Goal: Transaction & Acquisition: Purchase product/service

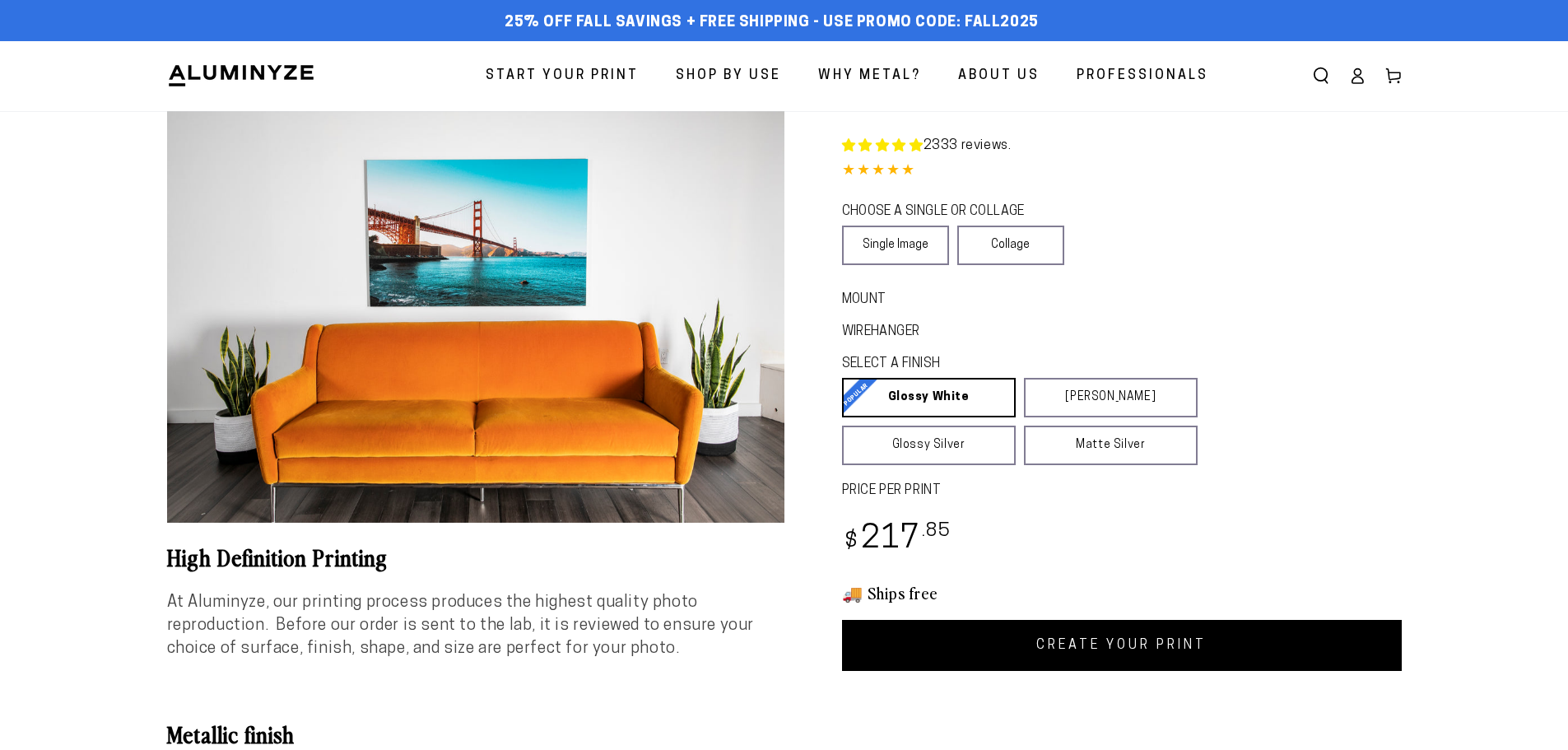
select select "**********"
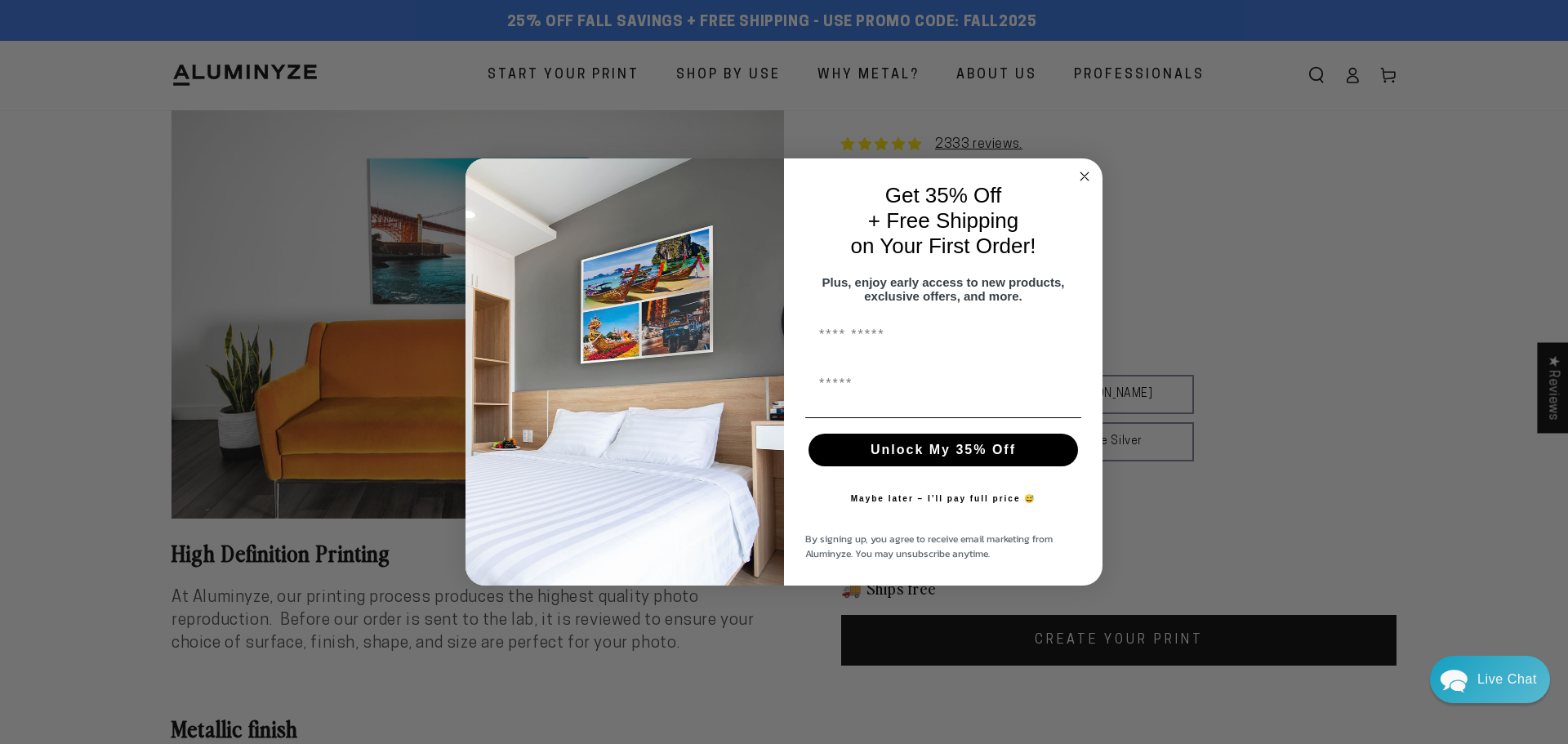
click at [1086, 172] on icon "Close dialog" at bounding box center [1085, 176] width 8 height 8
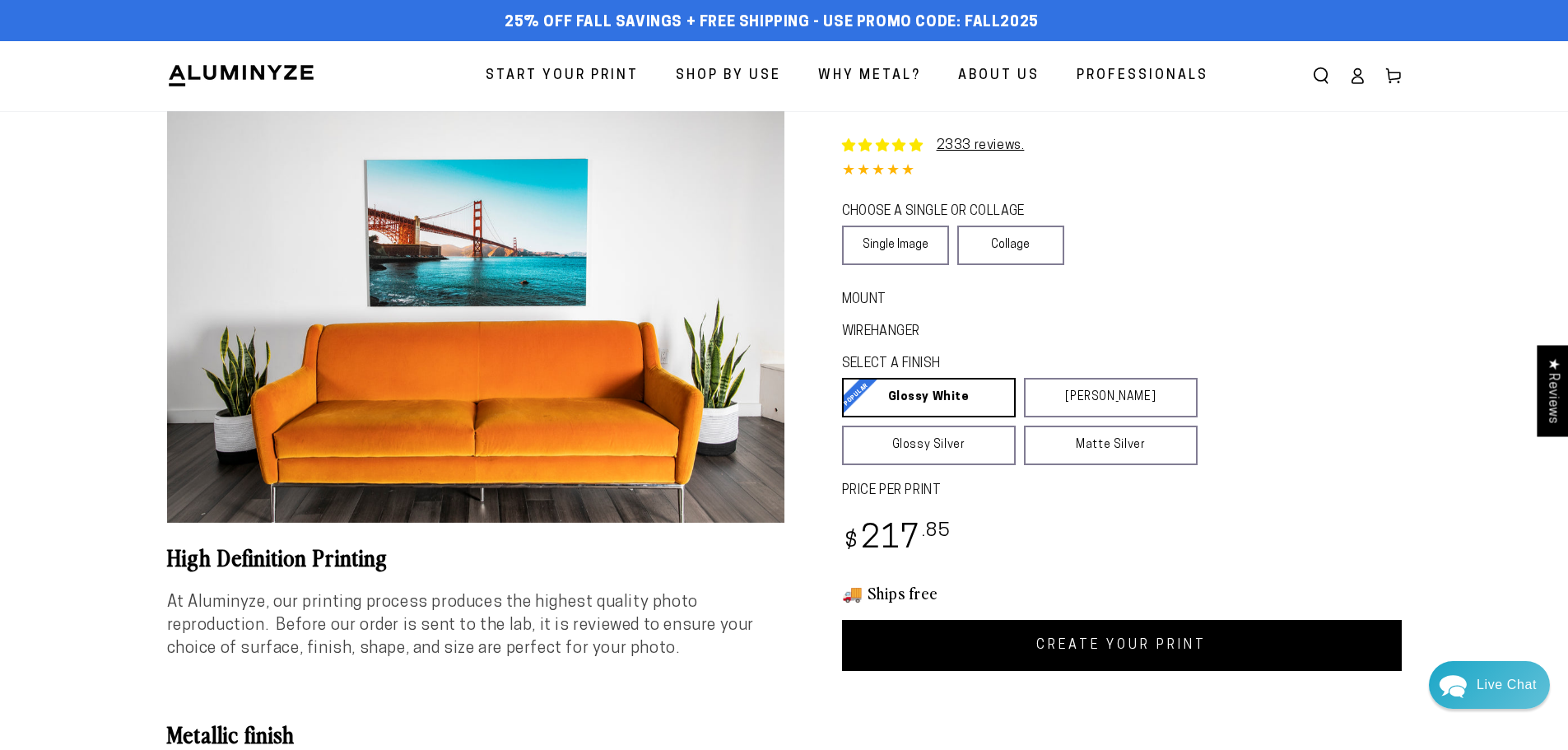
click at [610, 64] on span "Start Your Print" at bounding box center [562, 76] width 153 height 24
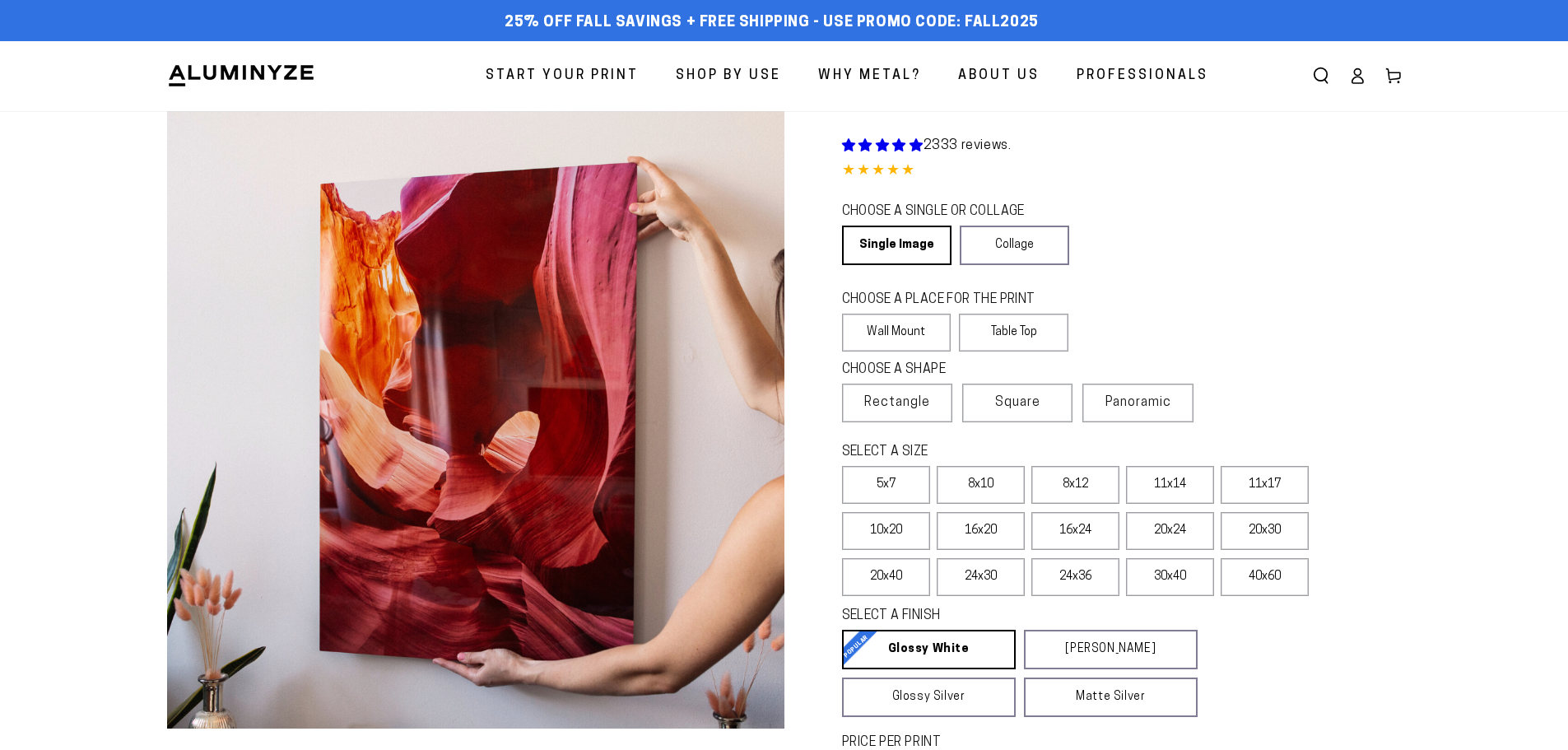
select select "**********"
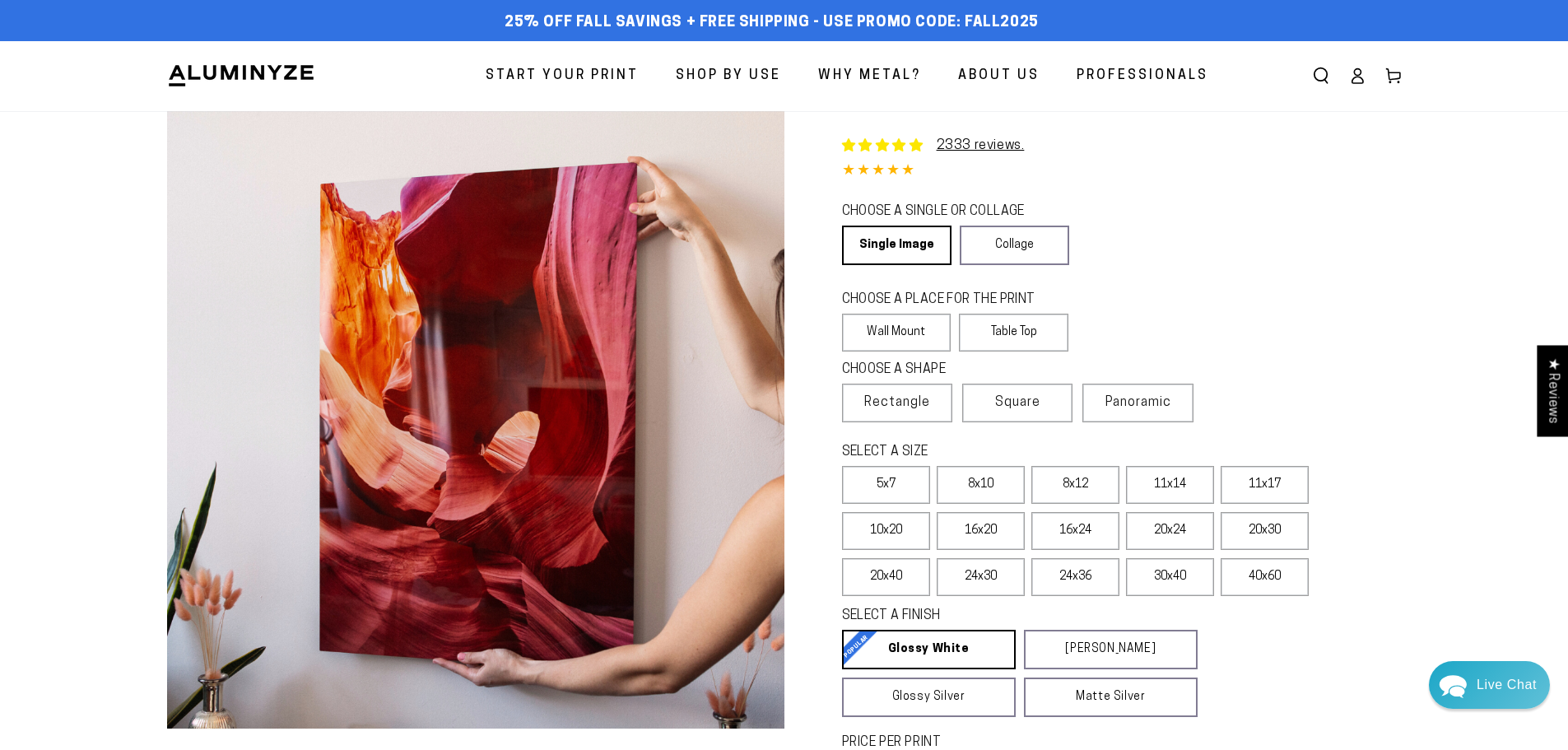
click at [1194, 273] on div "2333 reviews. Single Product 4.85 / 5.0 (2266) 2266 total reviews CHOOSE A SING…" at bounding box center [1092, 517] width 617 height 811
click at [882, 232] on link "Single Image" at bounding box center [896, 245] width 107 height 39
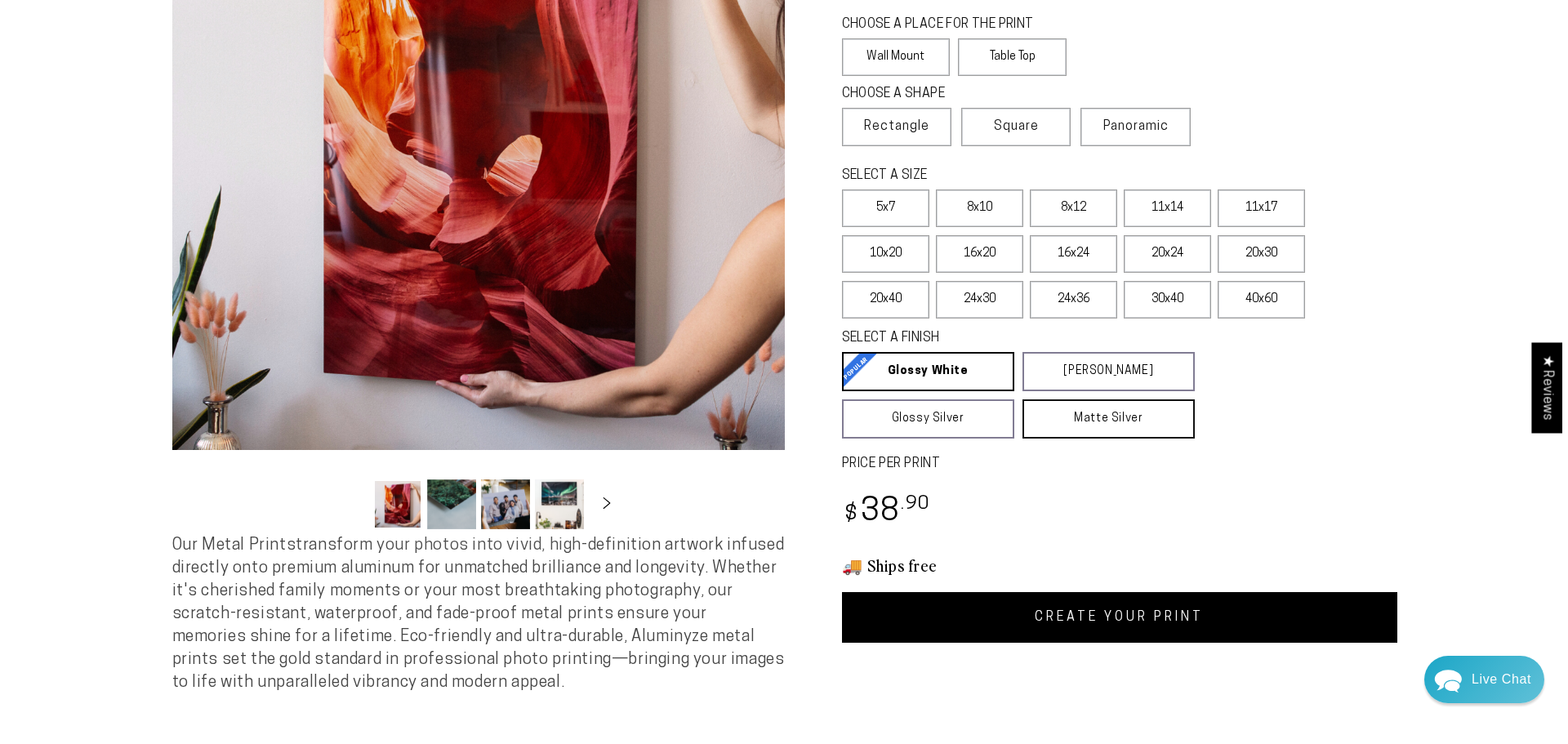
scroll to position [82, 0]
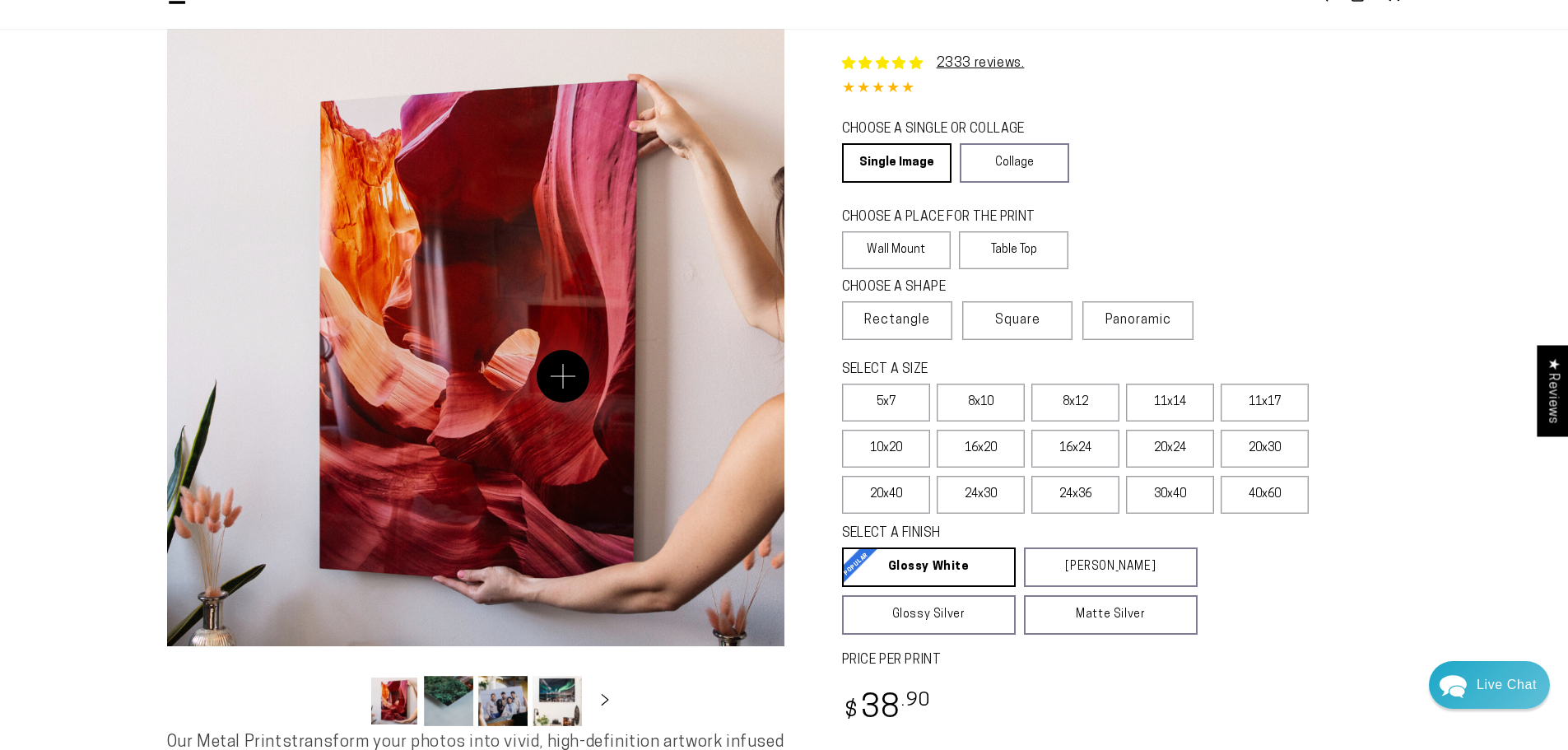
click at [563, 376] on button "Open media 1 in modal" at bounding box center [475, 337] width 617 height 617
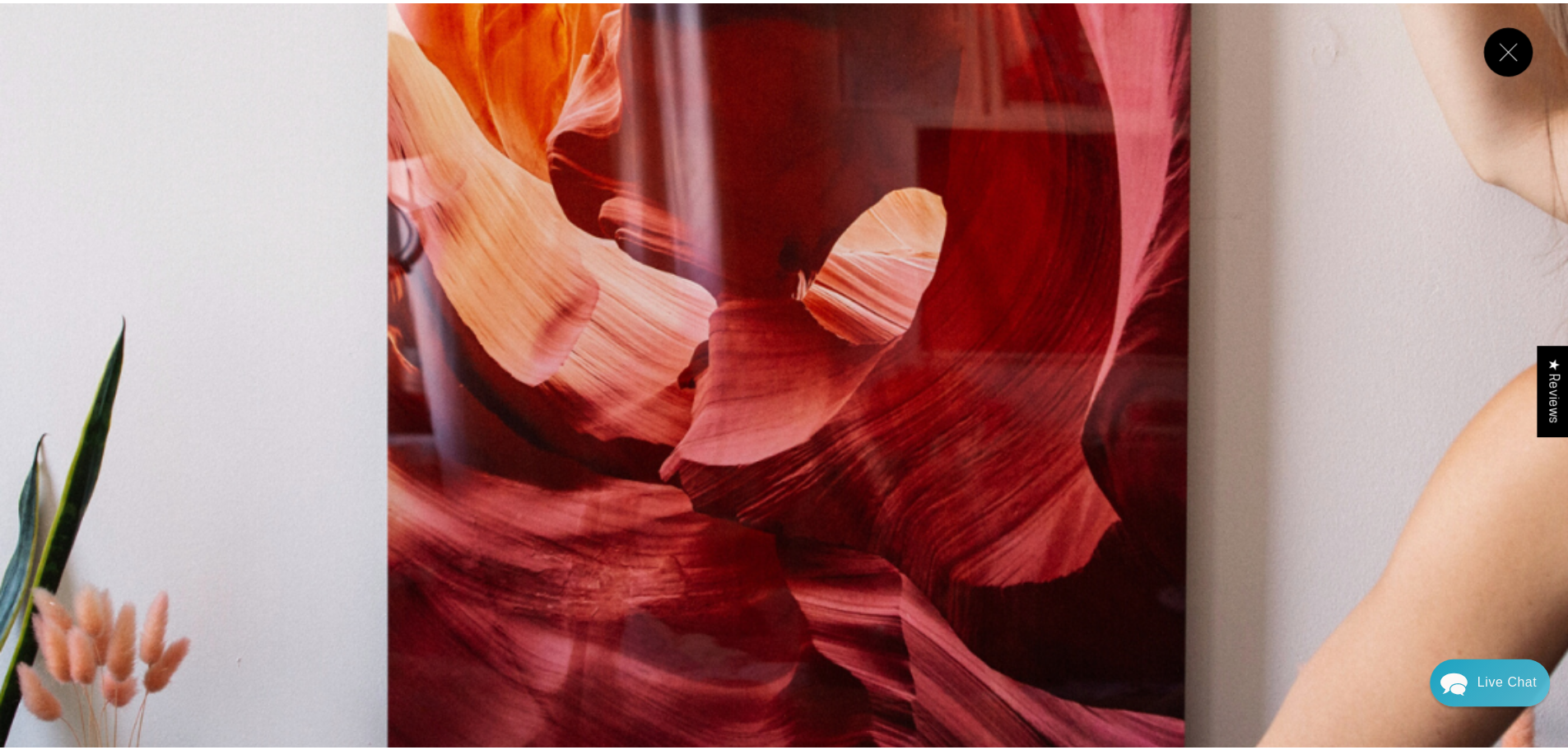
scroll to position [658, 0]
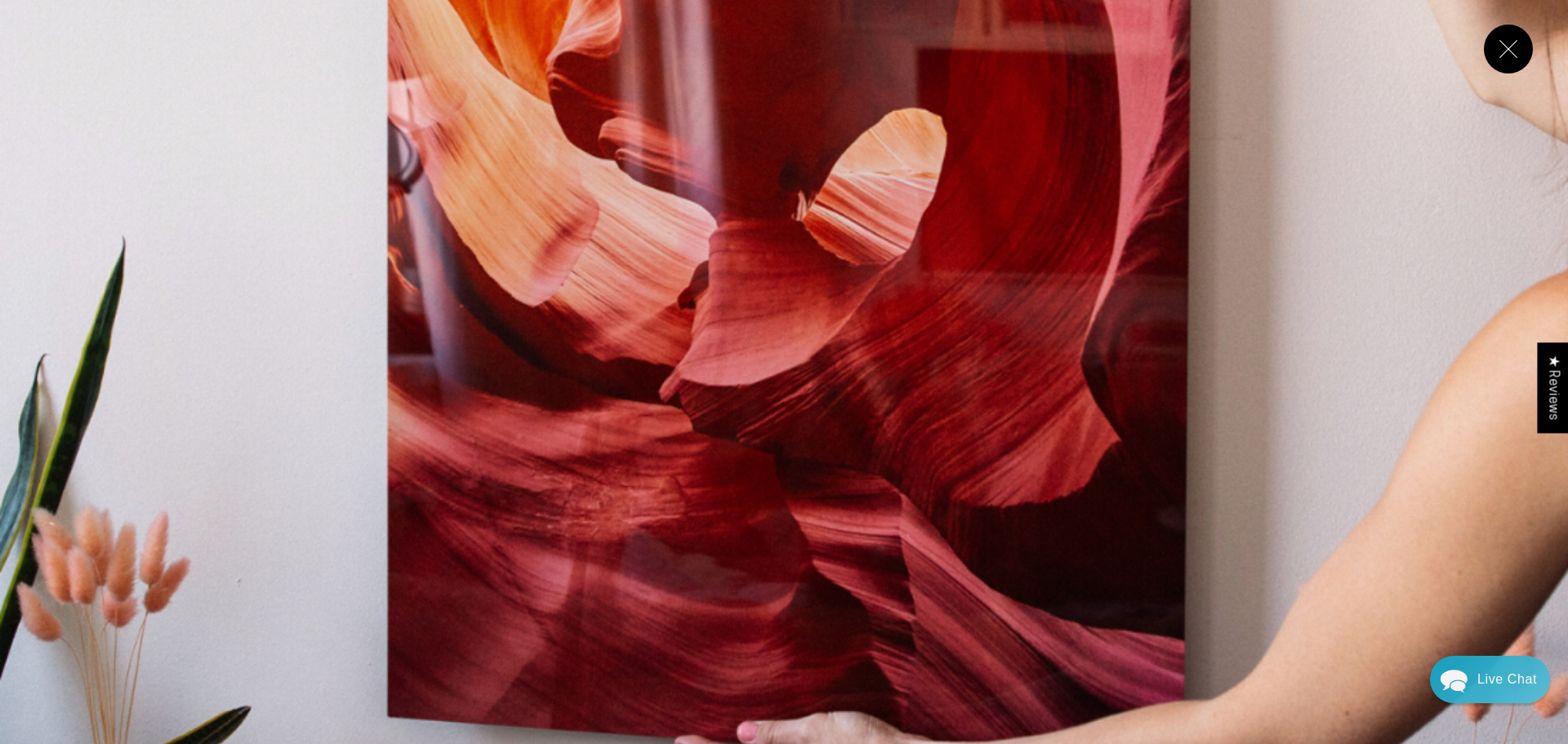
click at [1512, 40] on button "Close" at bounding box center [1509, 49] width 49 height 49
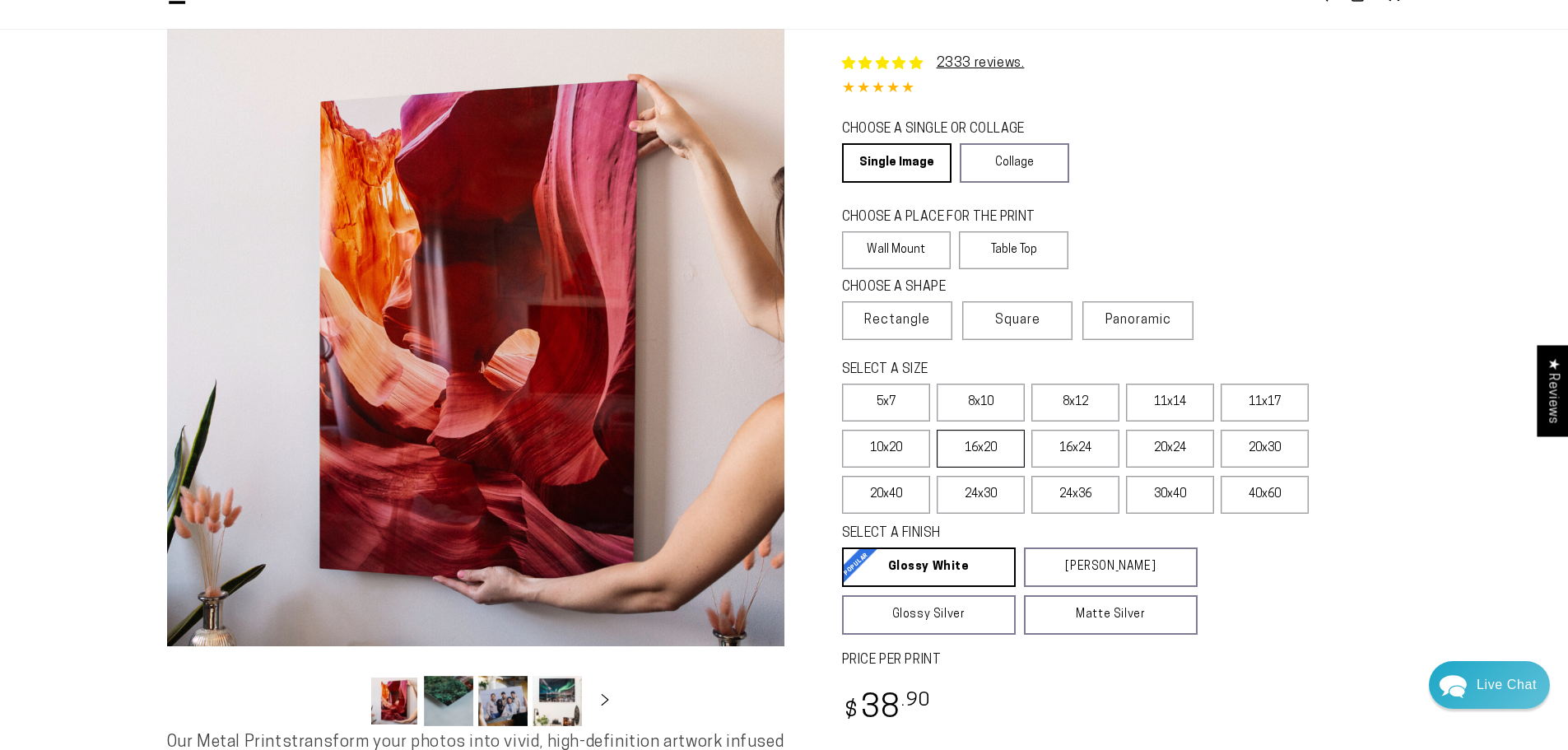
click at [976, 447] on label "16x20" at bounding box center [980, 449] width 88 height 37
click at [1001, 253] on label "Table Top" at bounding box center [1013, 250] width 110 height 37
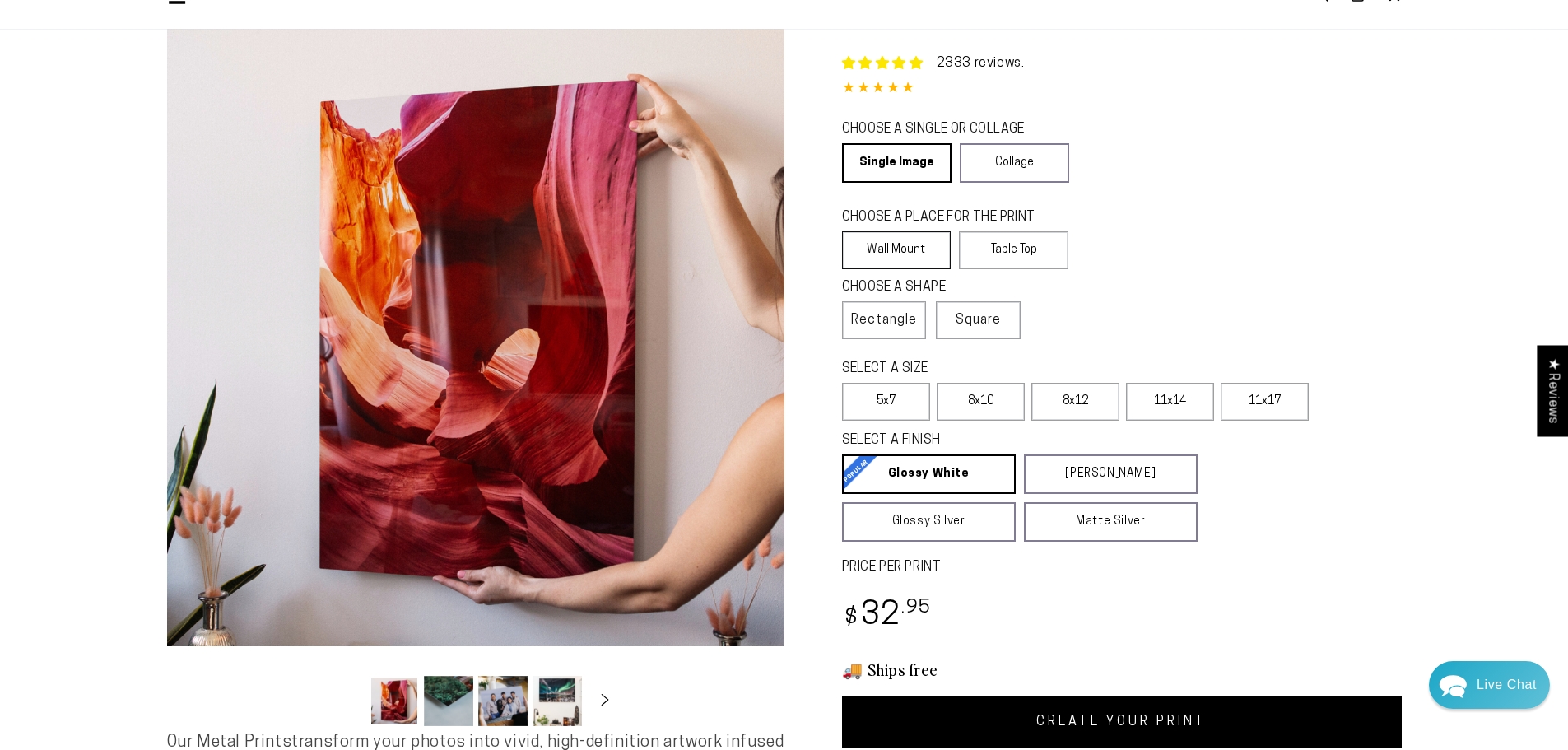
click at [905, 254] on label "Wall Mount" at bounding box center [896, 250] width 110 height 37
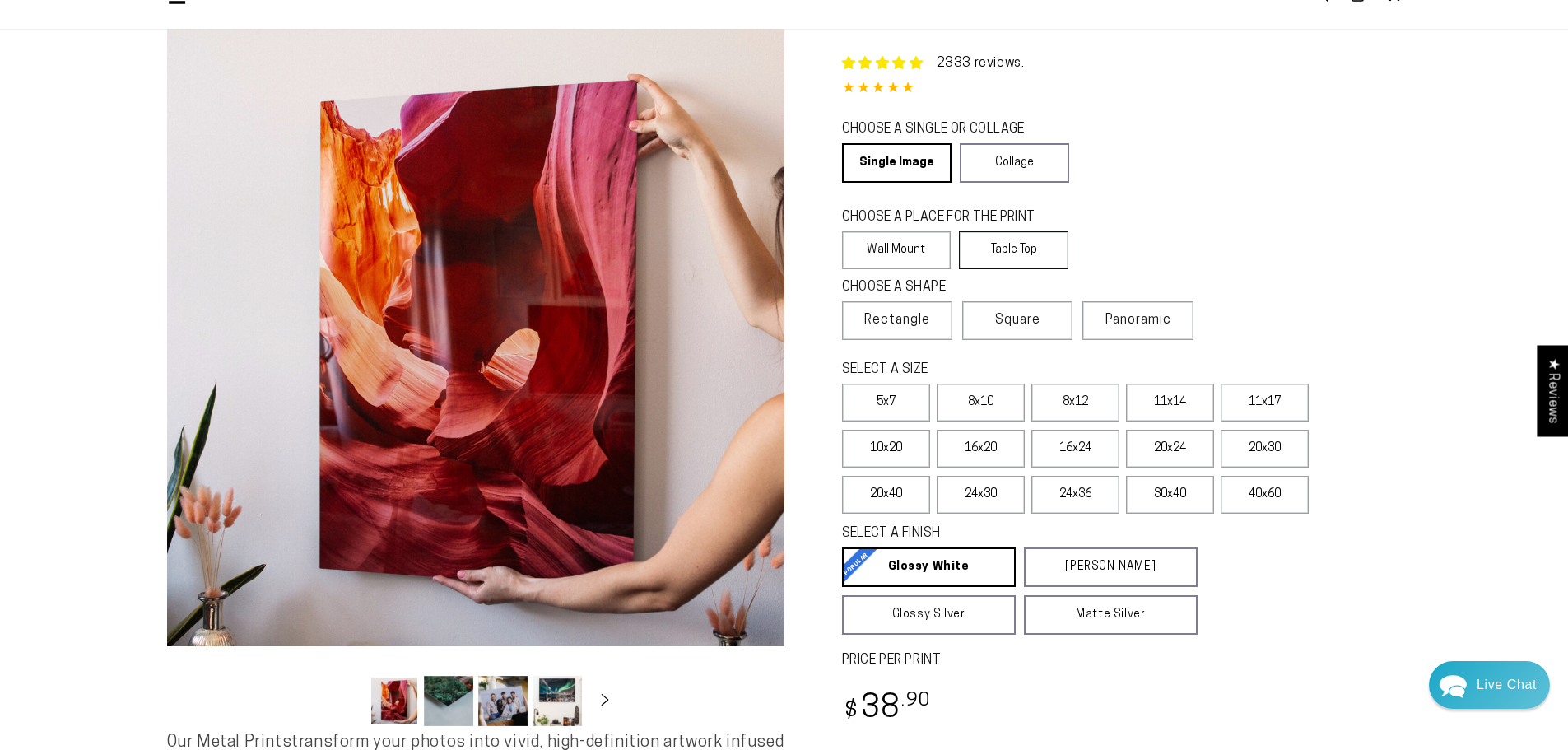
click at [985, 244] on label "Table Top" at bounding box center [1013, 250] width 110 height 37
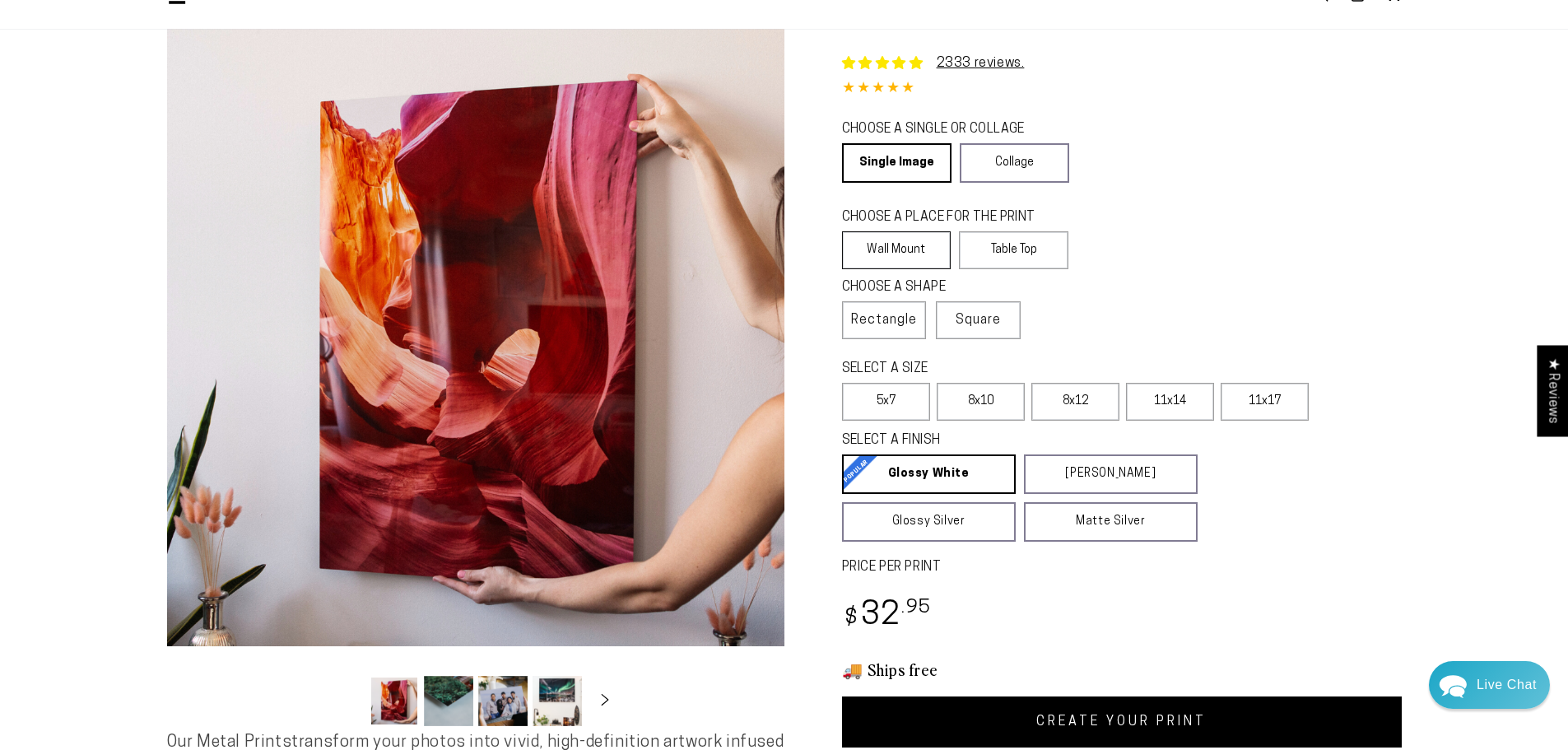
click at [900, 245] on label "Wall Mount" at bounding box center [896, 250] width 110 height 37
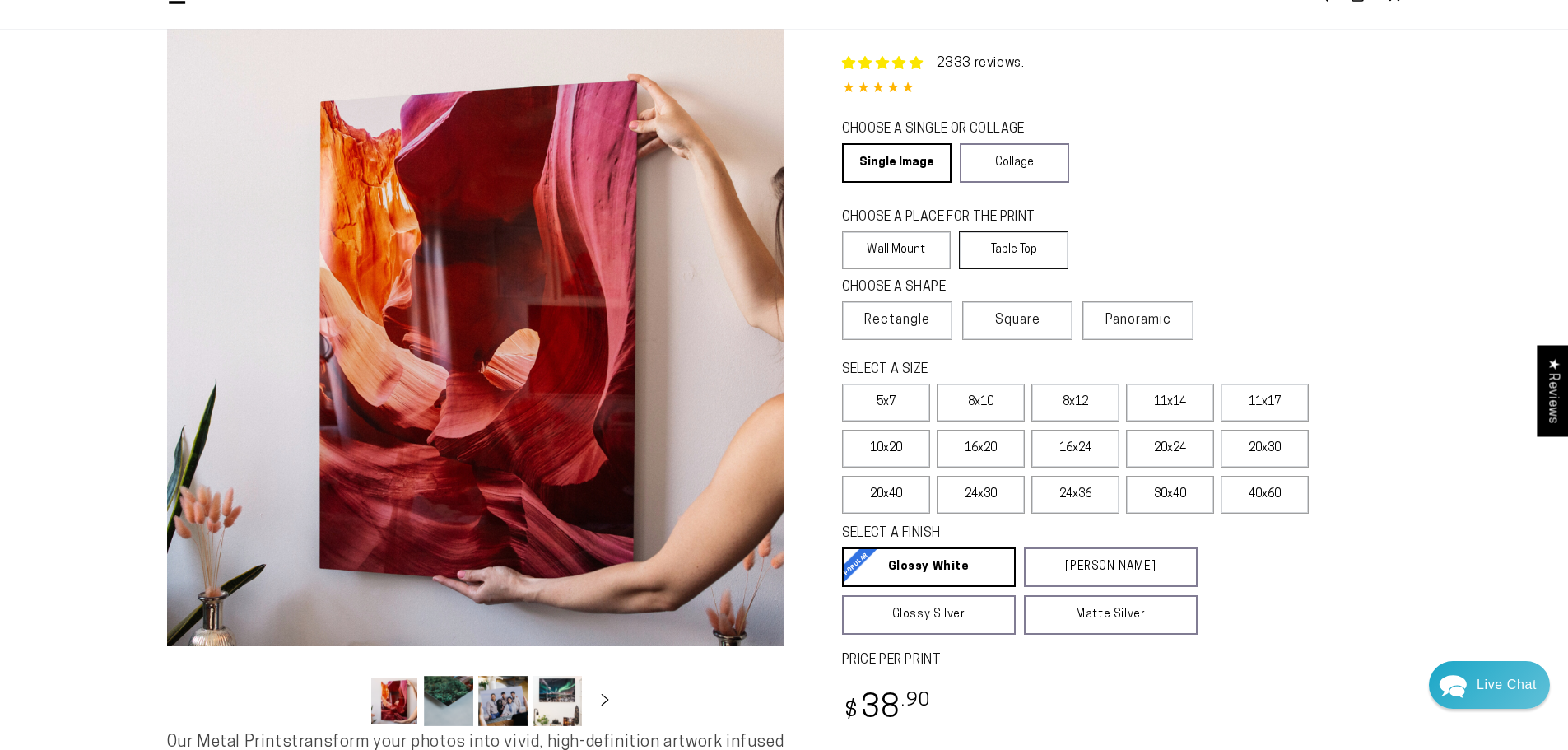
click at [1016, 235] on label "Table Top" at bounding box center [1013, 250] width 110 height 37
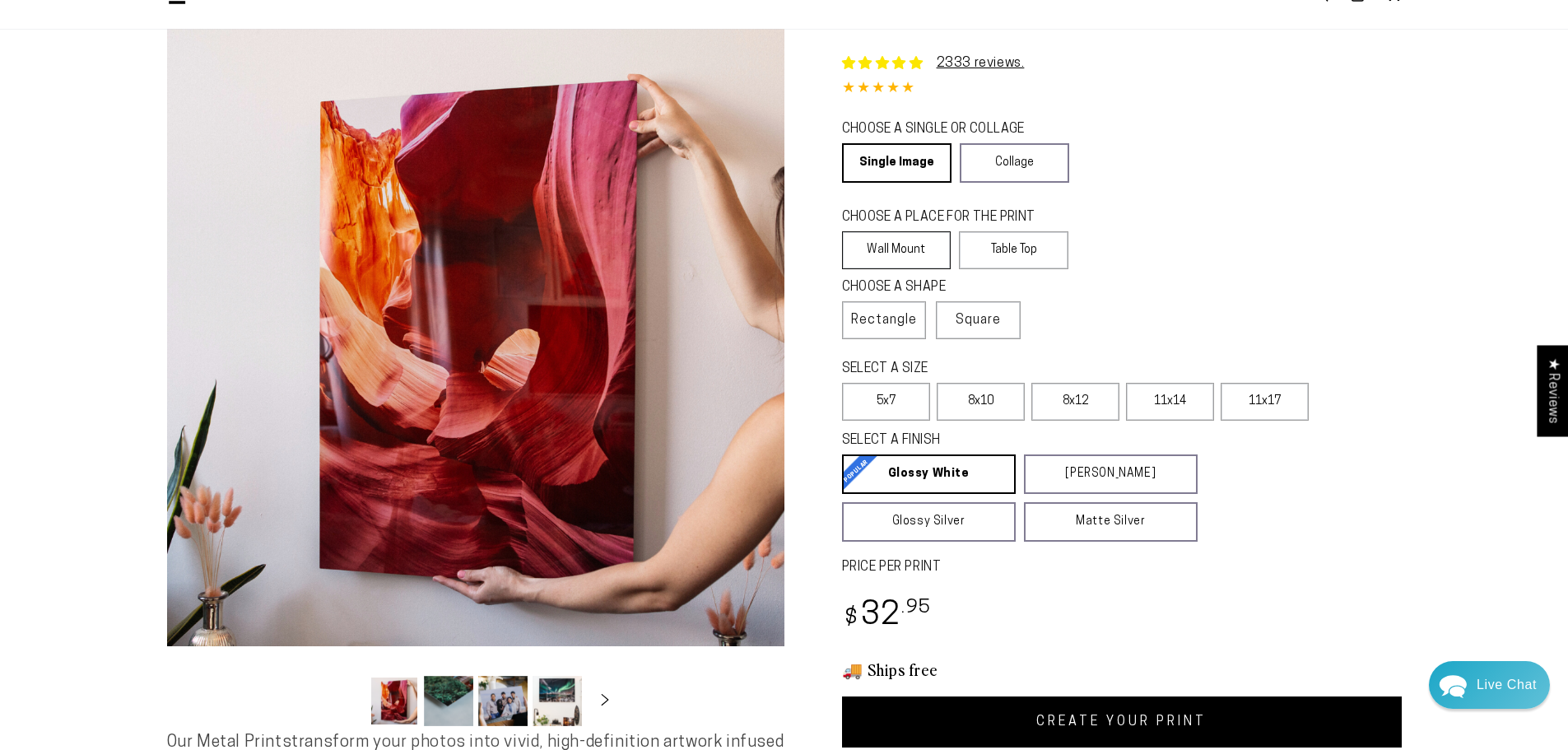
click at [935, 242] on label "Wall Mount" at bounding box center [896, 250] width 110 height 37
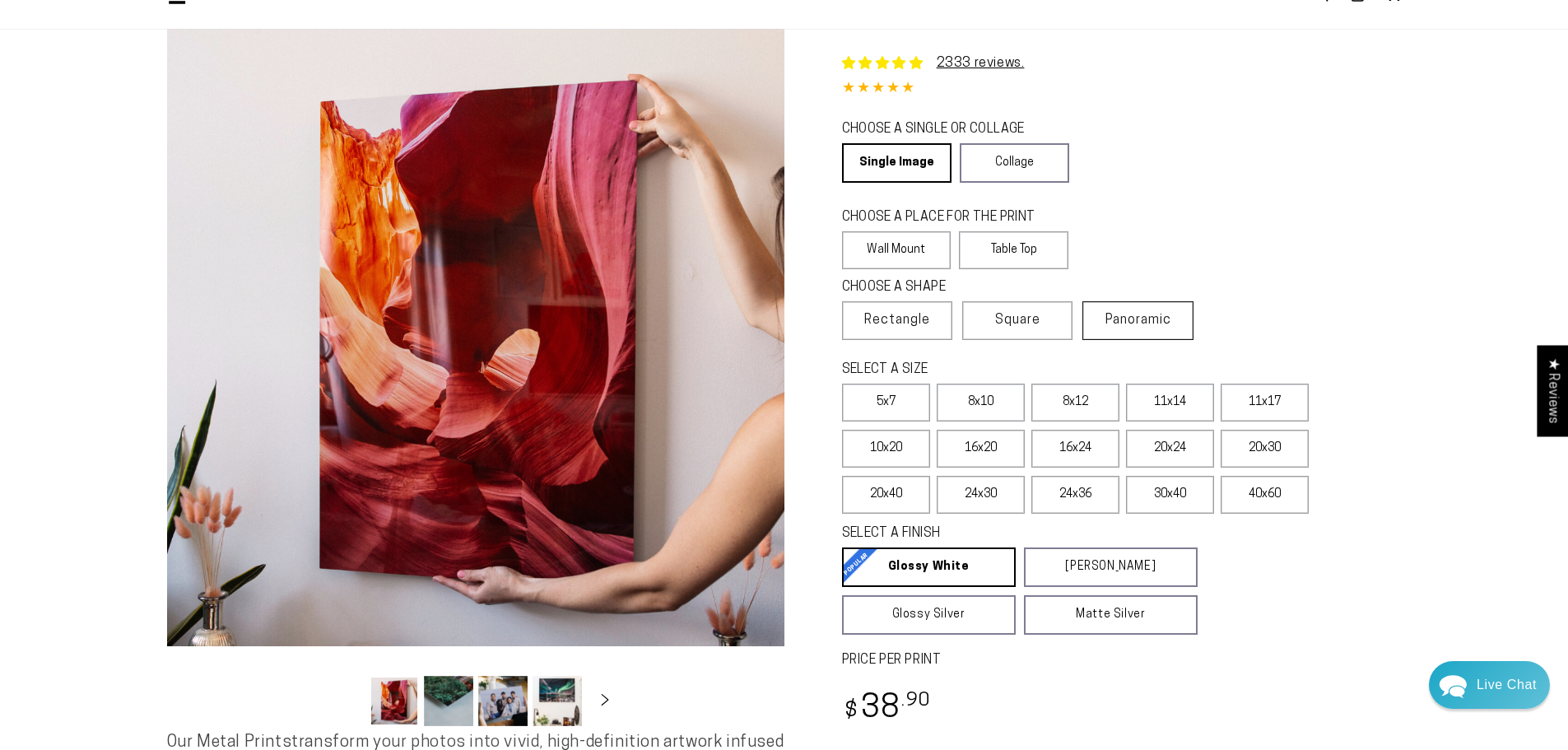
click at [1139, 335] on label "Panoramic" at bounding box center [1137, 320] width 111 height 38
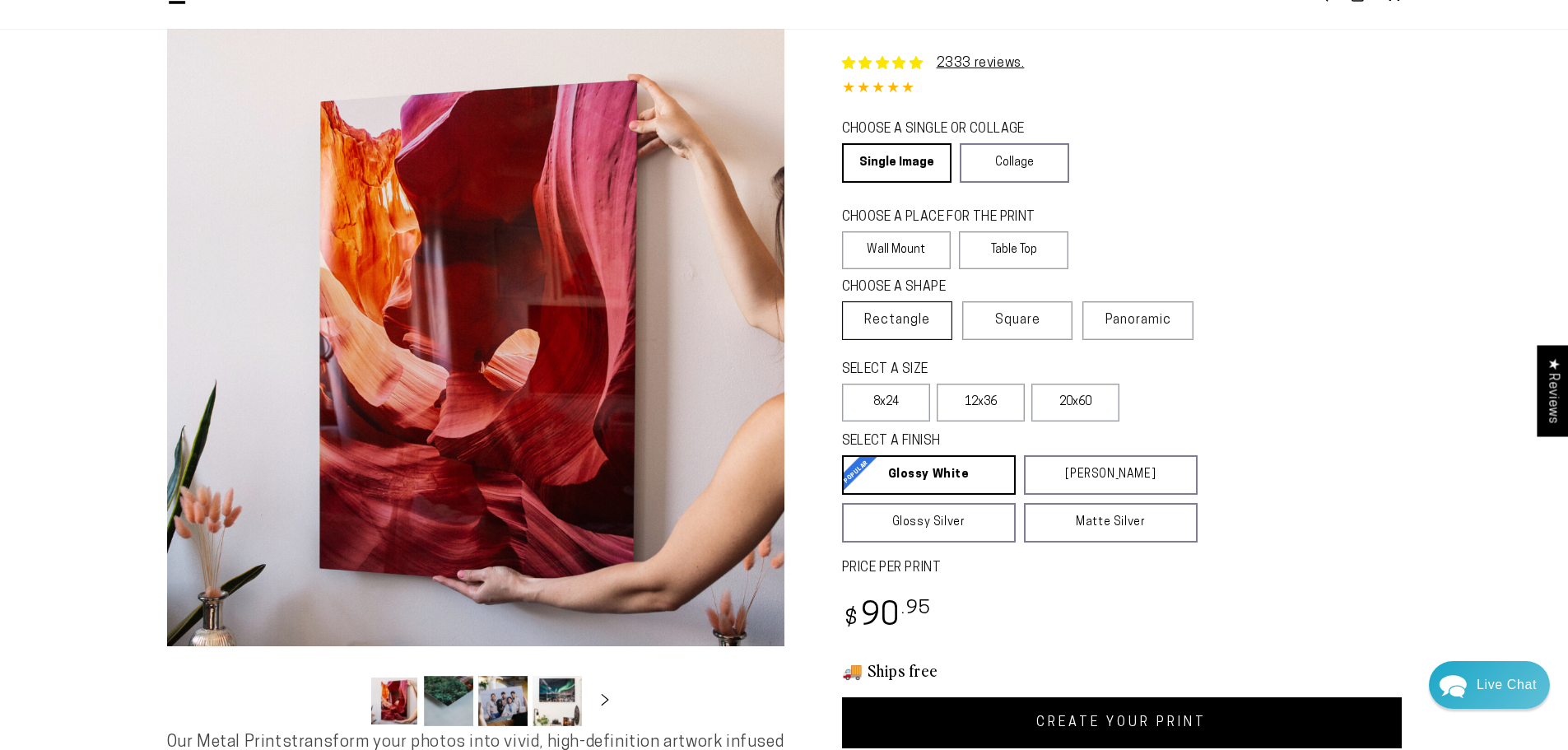
click at [920, 321] on span "Rectangle" at bounding box center [896, 319] width 66 height 20
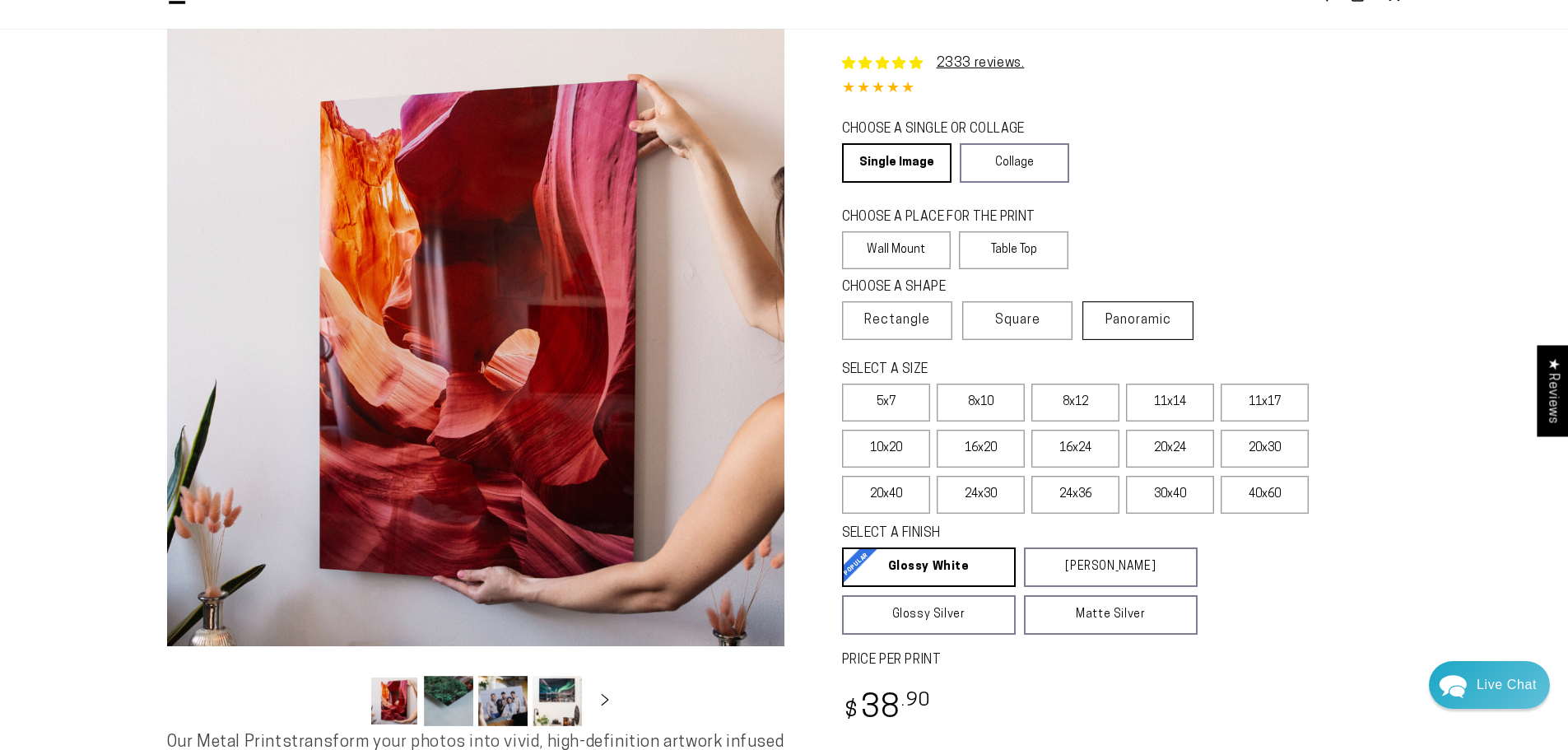
click at [1120, 313] on span "Panoramic" at bounding box center [1137, 319] width 66 height 13
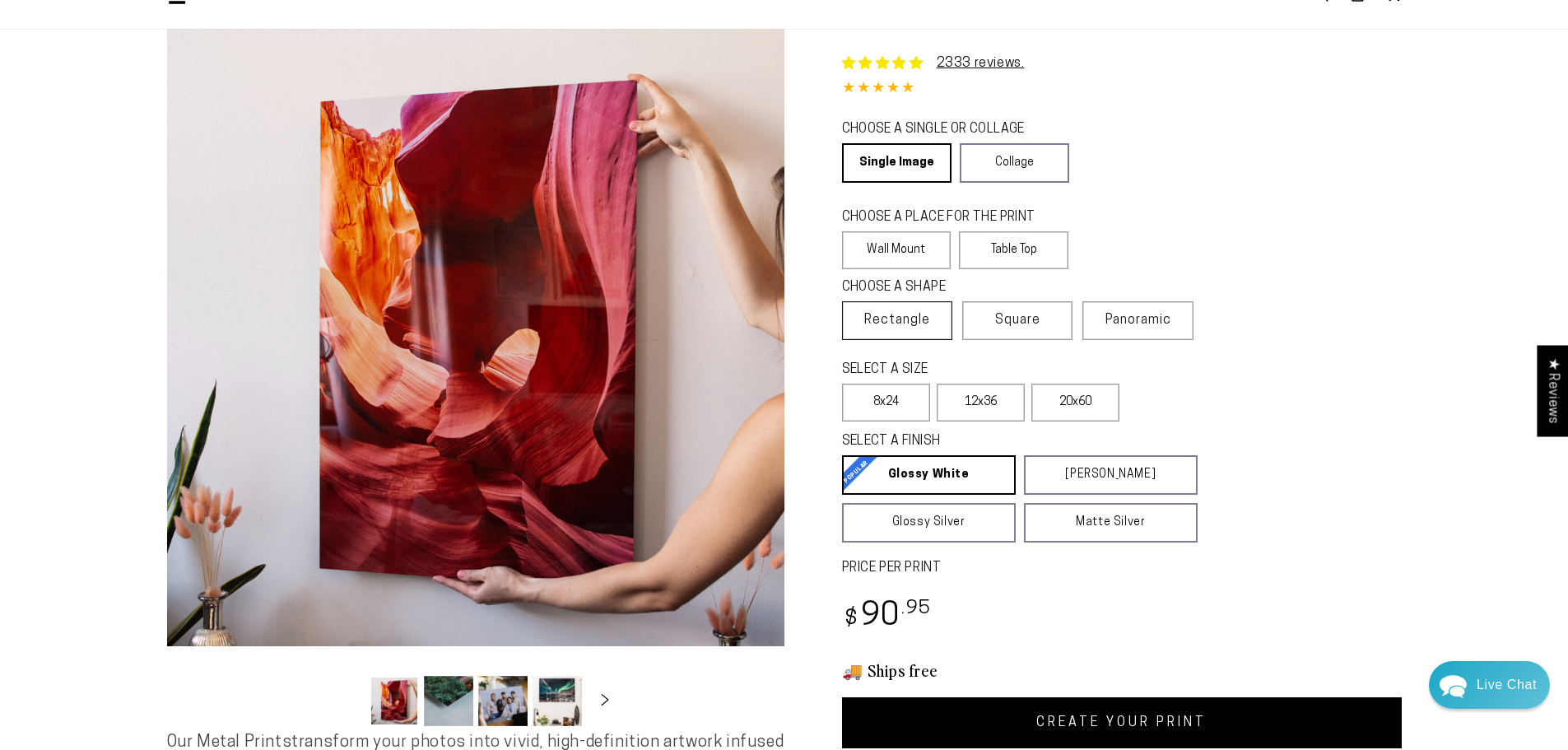
click at [920, 303] on label "Rectangle" at bounding box center [897, 320] width 111 height 38
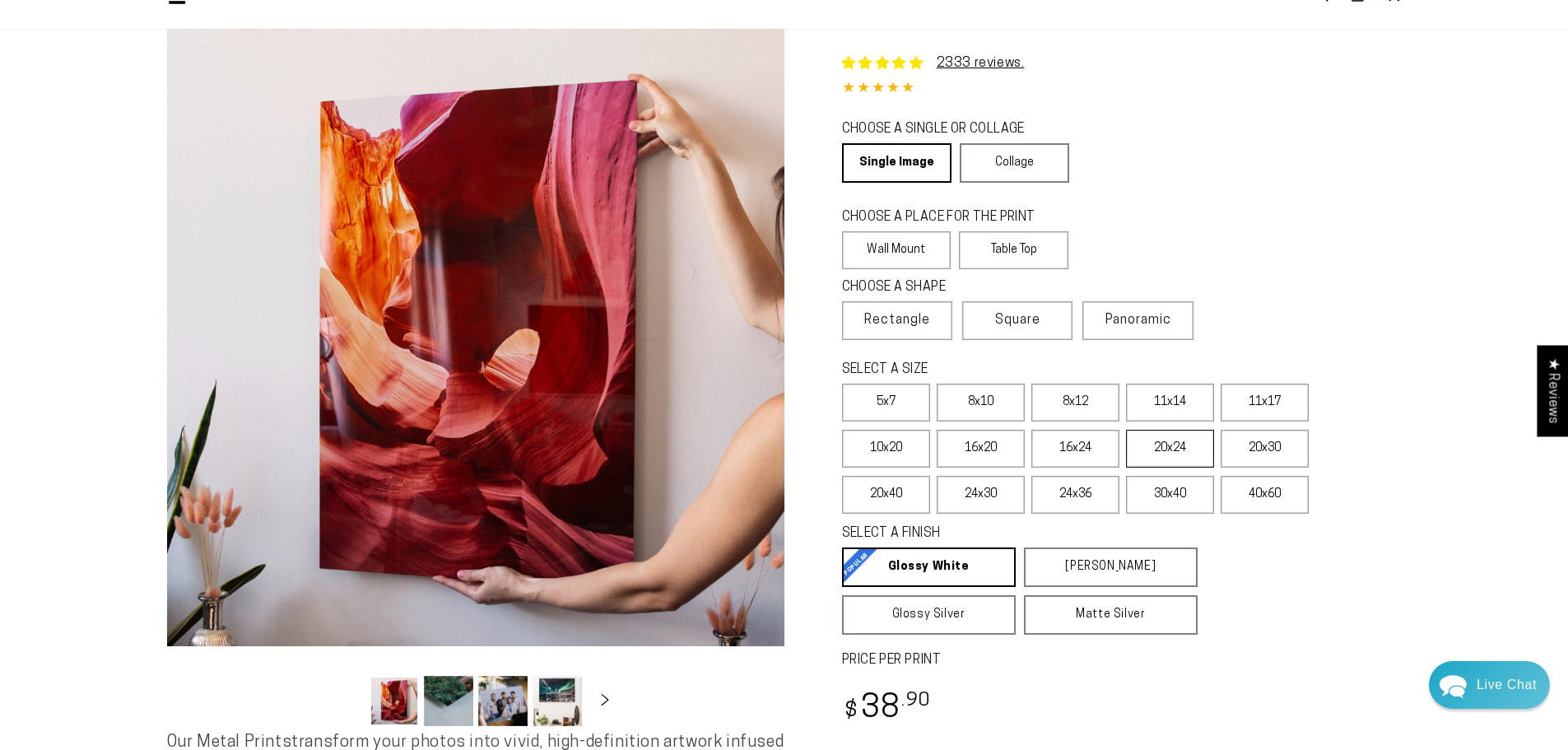
click at [1151, 453] on label "20x24" at bounding box center [1170, 449] width 88 height 37
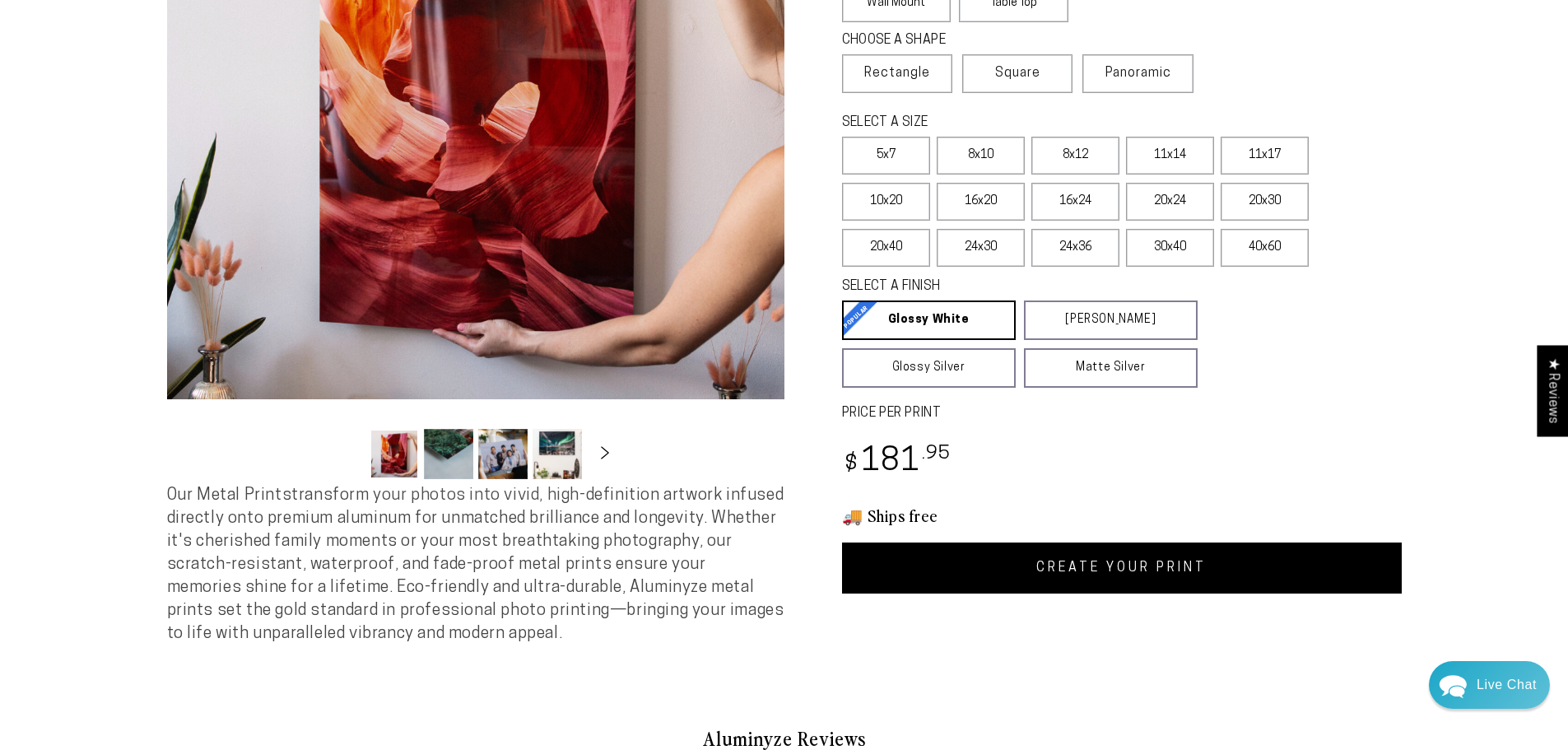
click at [611, 458] on icon "Slide right" at bounding box center [604, 452] width 24 height 13
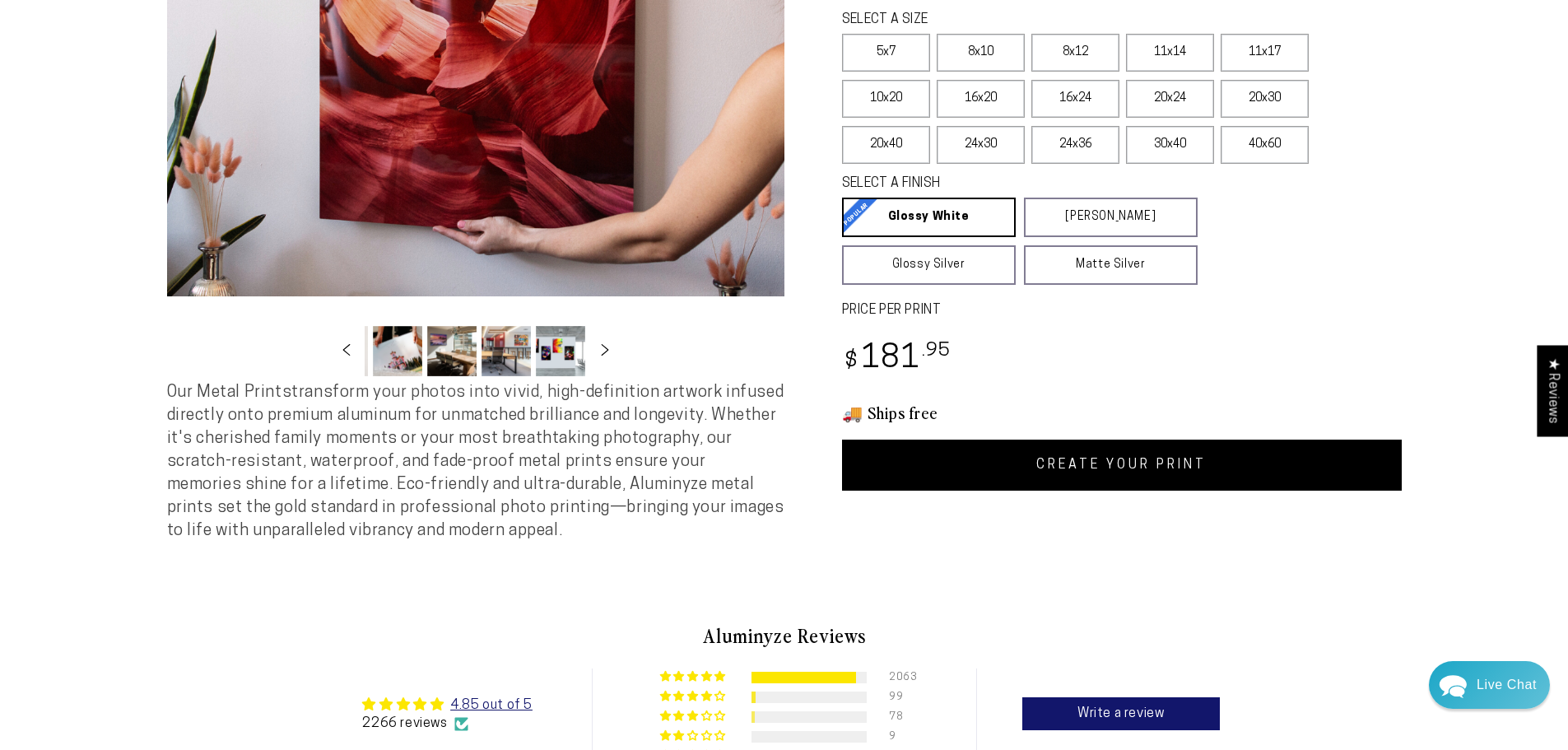
scroll to position [0, 0]
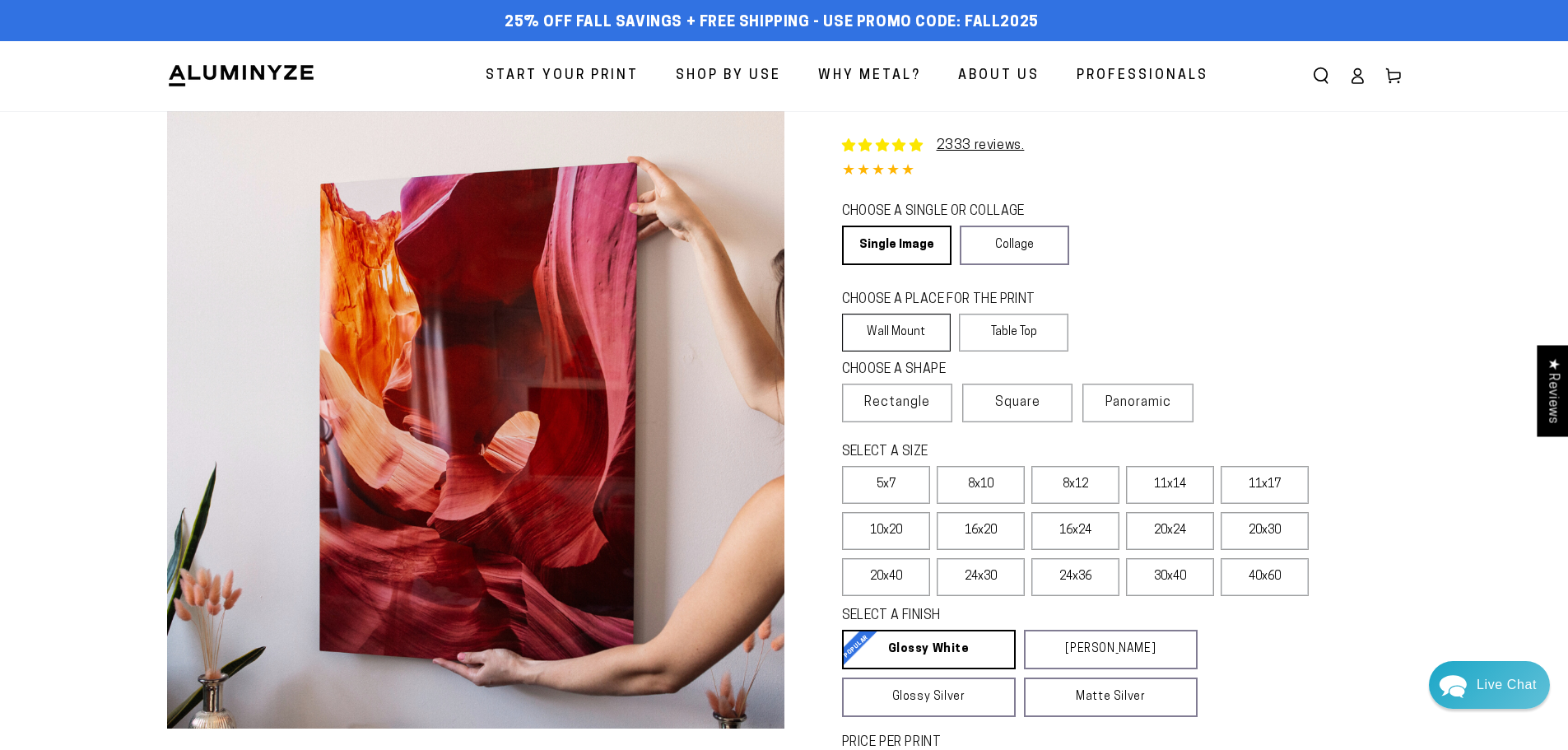
click at [914, 338] on label "Wall Mount" at bounding box center [896, 332] width 110 height 37
click at [1002, 255] on link "Collage" at bounding box center [1014, 245] width 110 height 39
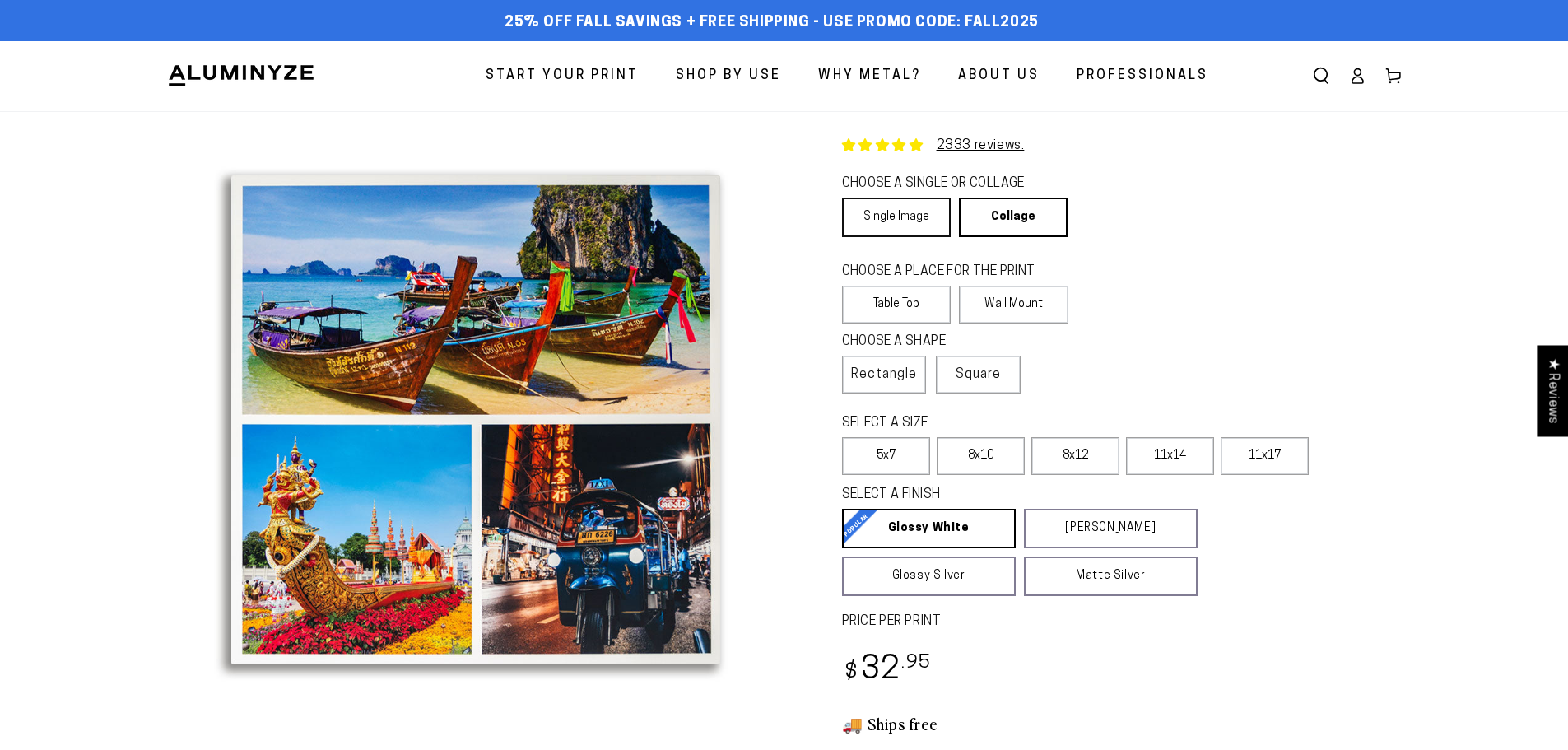
click at [886, 225] on link "Single Image" at bounding box center [896, 217] width 109 height 39
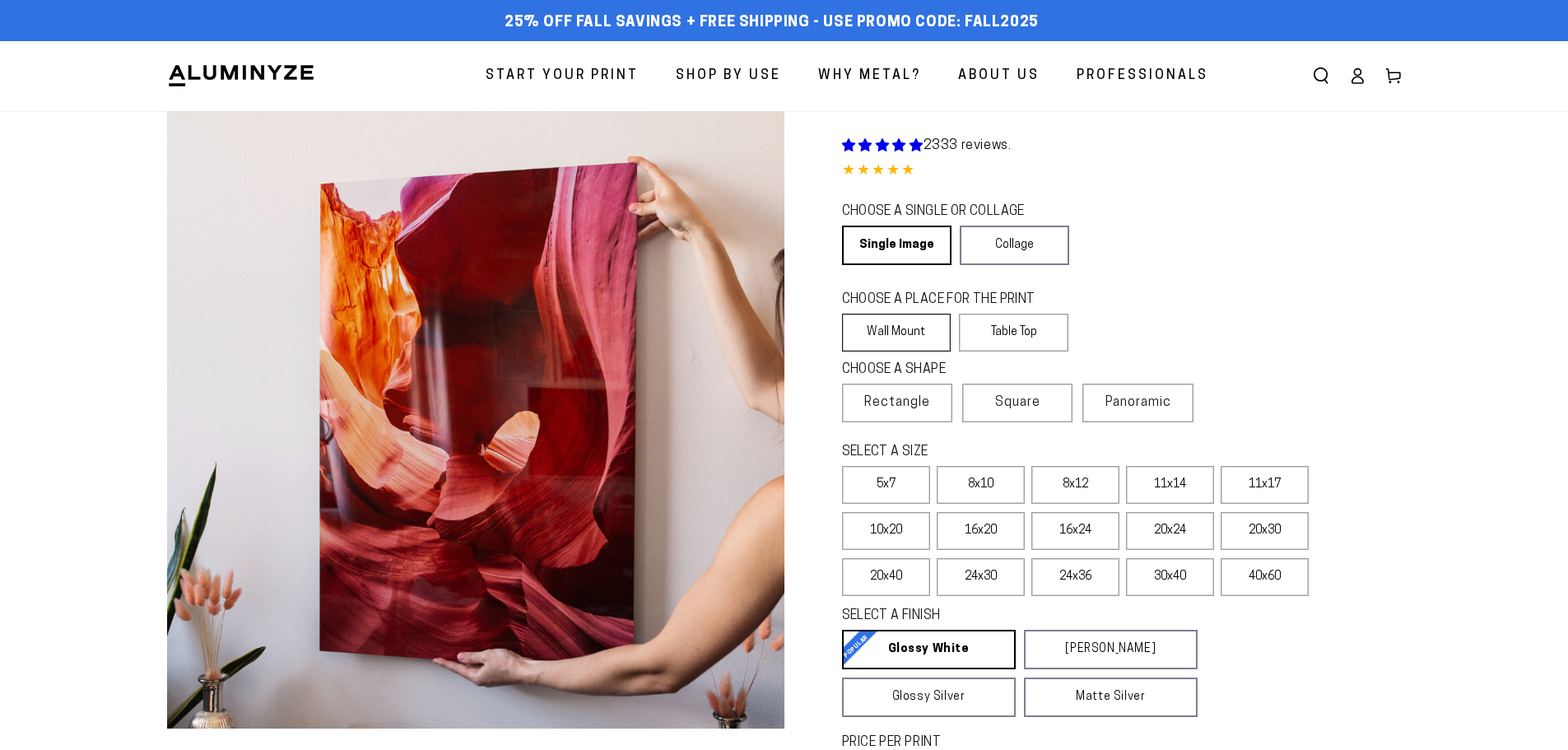
select select "**********"
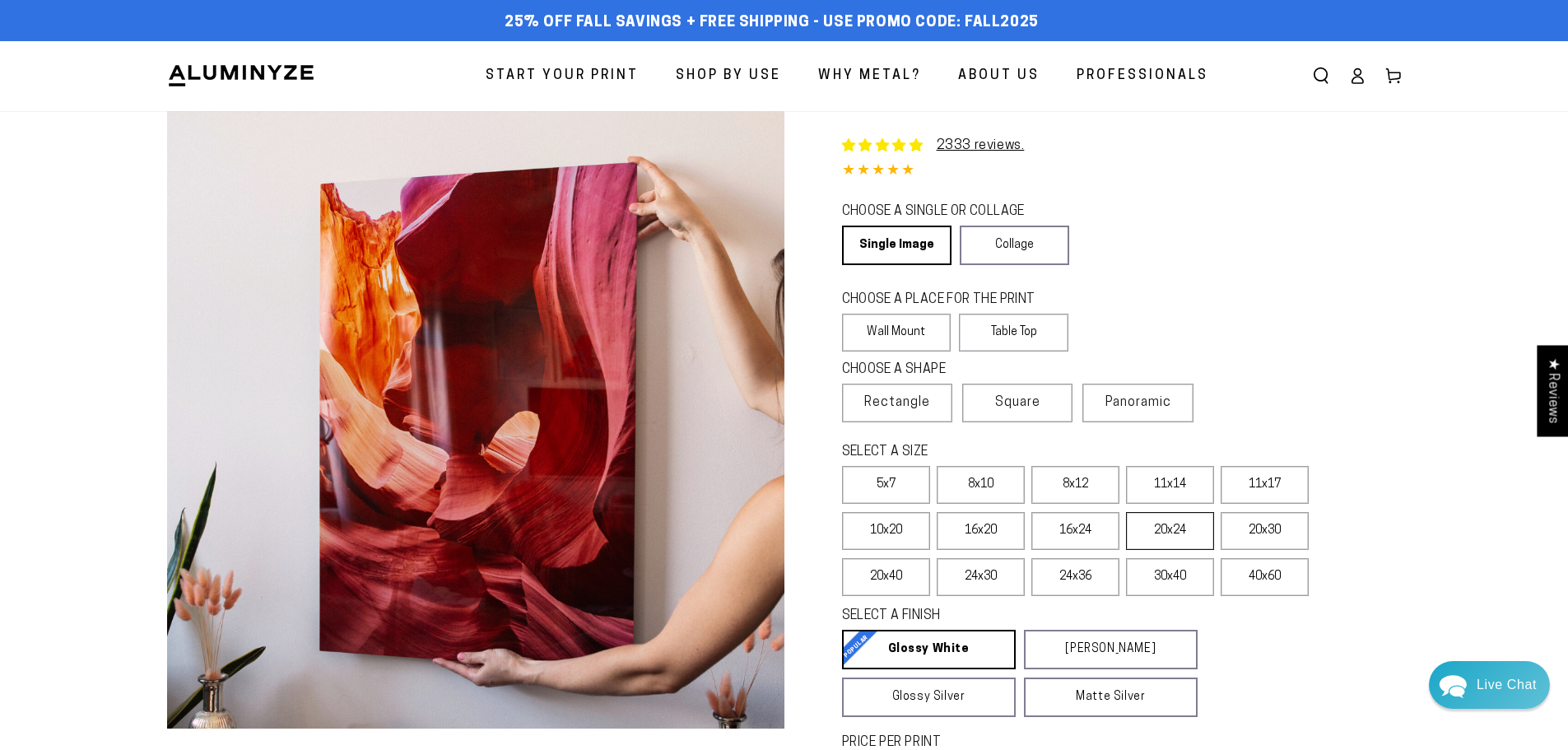
click at [1152, 533] on label "20x24" at bounding box center [1170, 530] width 88 height 37
click at [1287, 530] on label "20x30" at bounding box center [1264, 530] width 88 height 37
click at [1159, 587] on label "30x40" at bounding box center [1170, 576] width 88 height 37
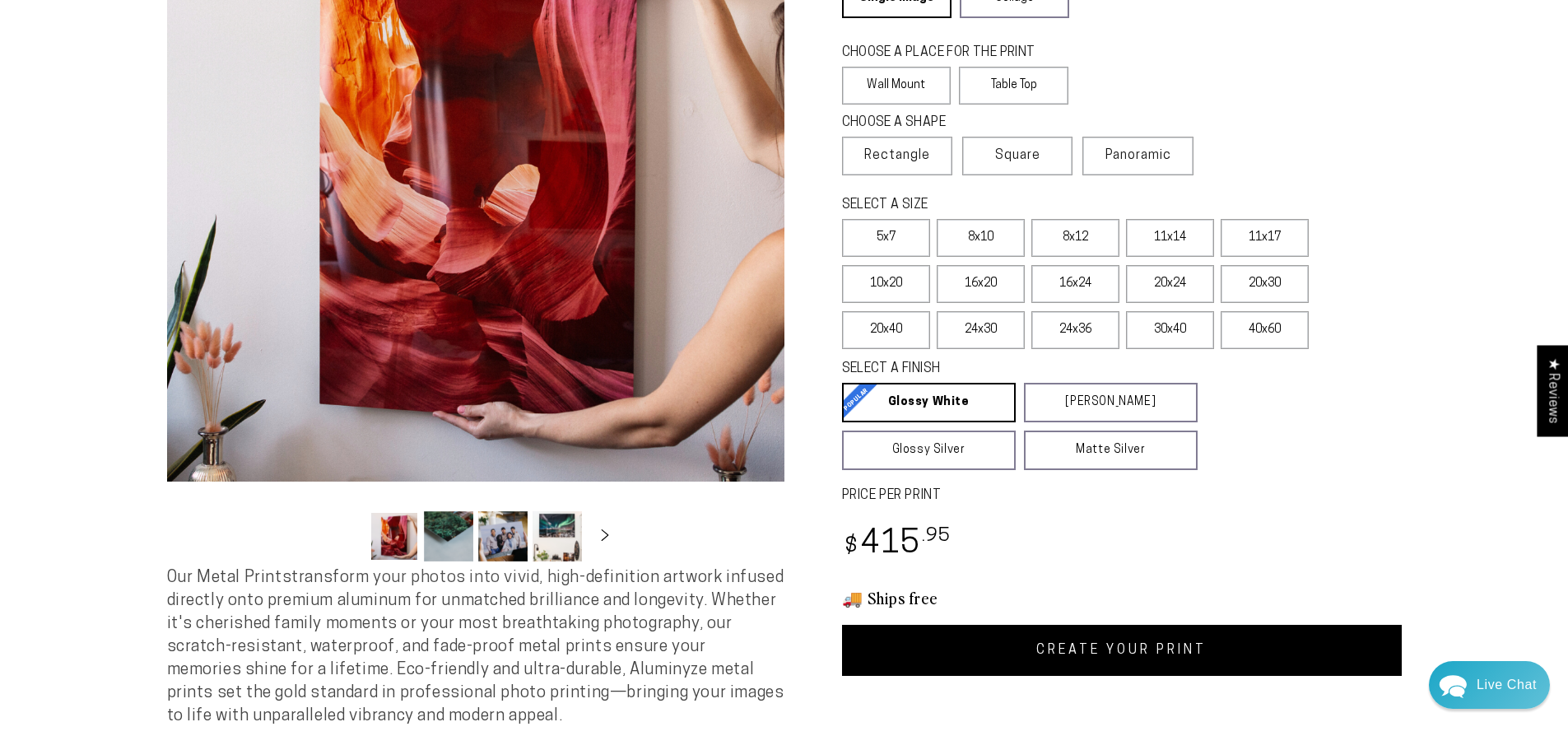
click at [1032, 642] on link "CREATE YOUR PRINT" at bounding box center [1121, 650] width 559 height 51
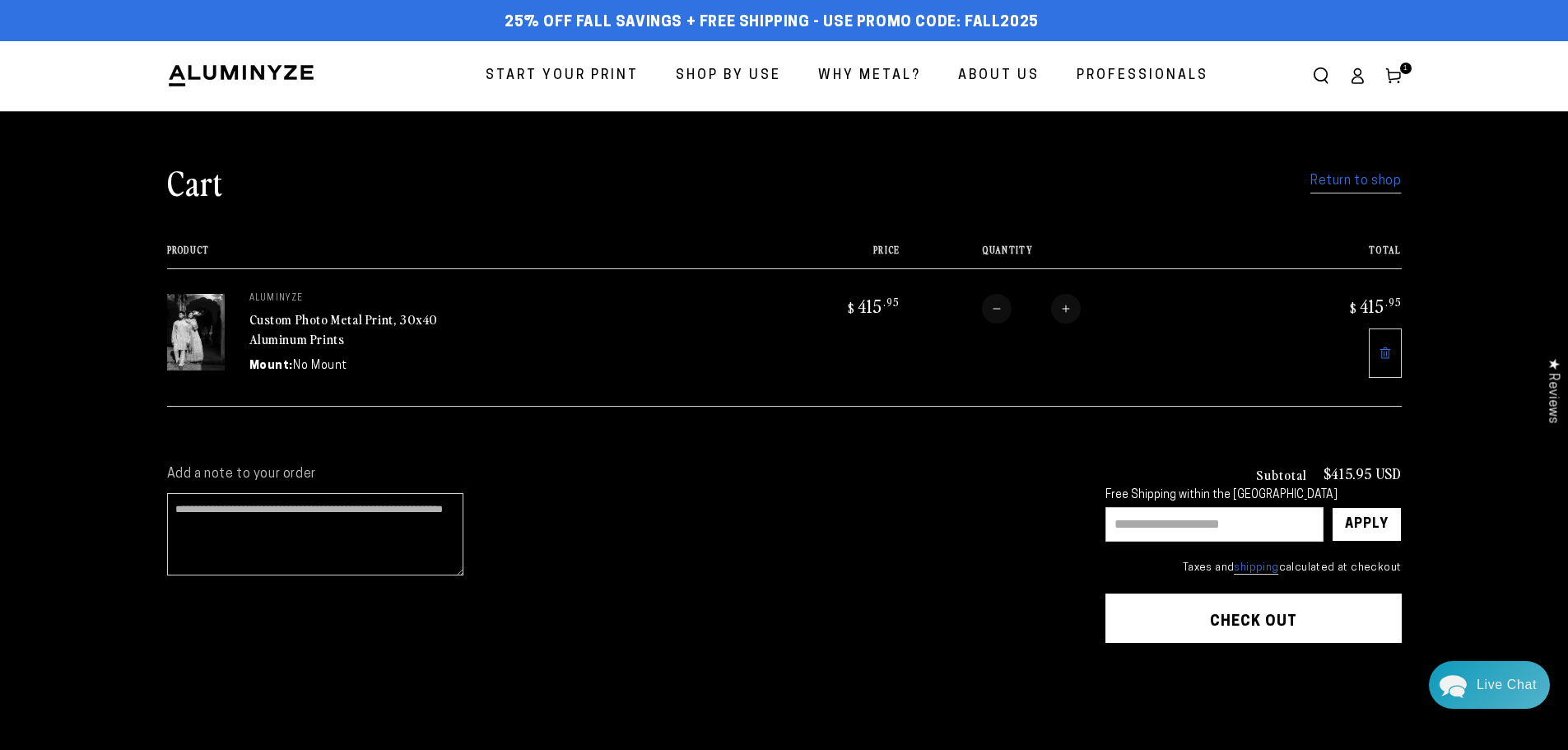
click at [271, 322] on link "Custom Photo Metal Print, 30x40 Aluminum Prints" at bounding box center [344, 329] width 189 height 39
click at [614, 78] on span "Start Your Print" at bounding box center [562, 76] width 153 height 24
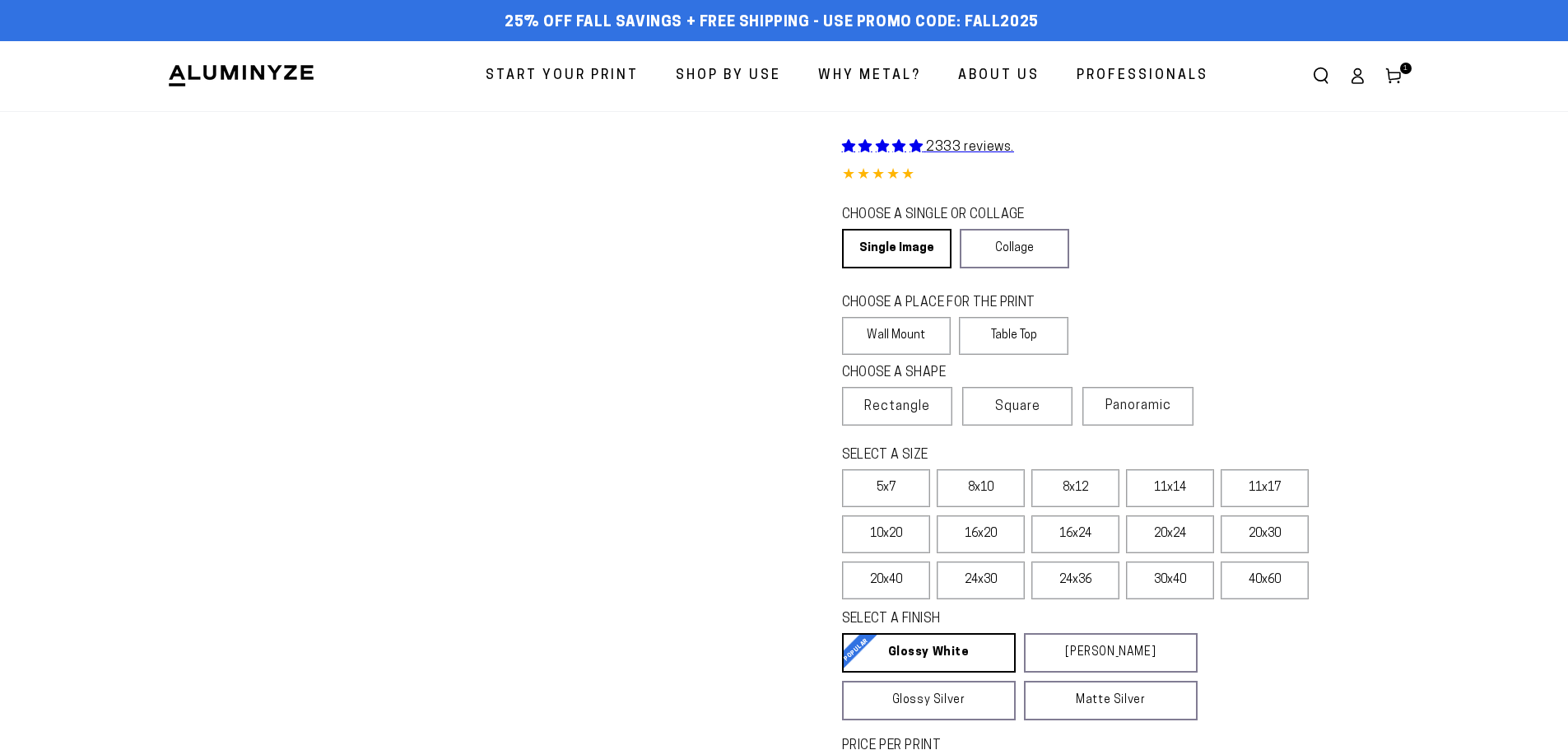
select select "**********"
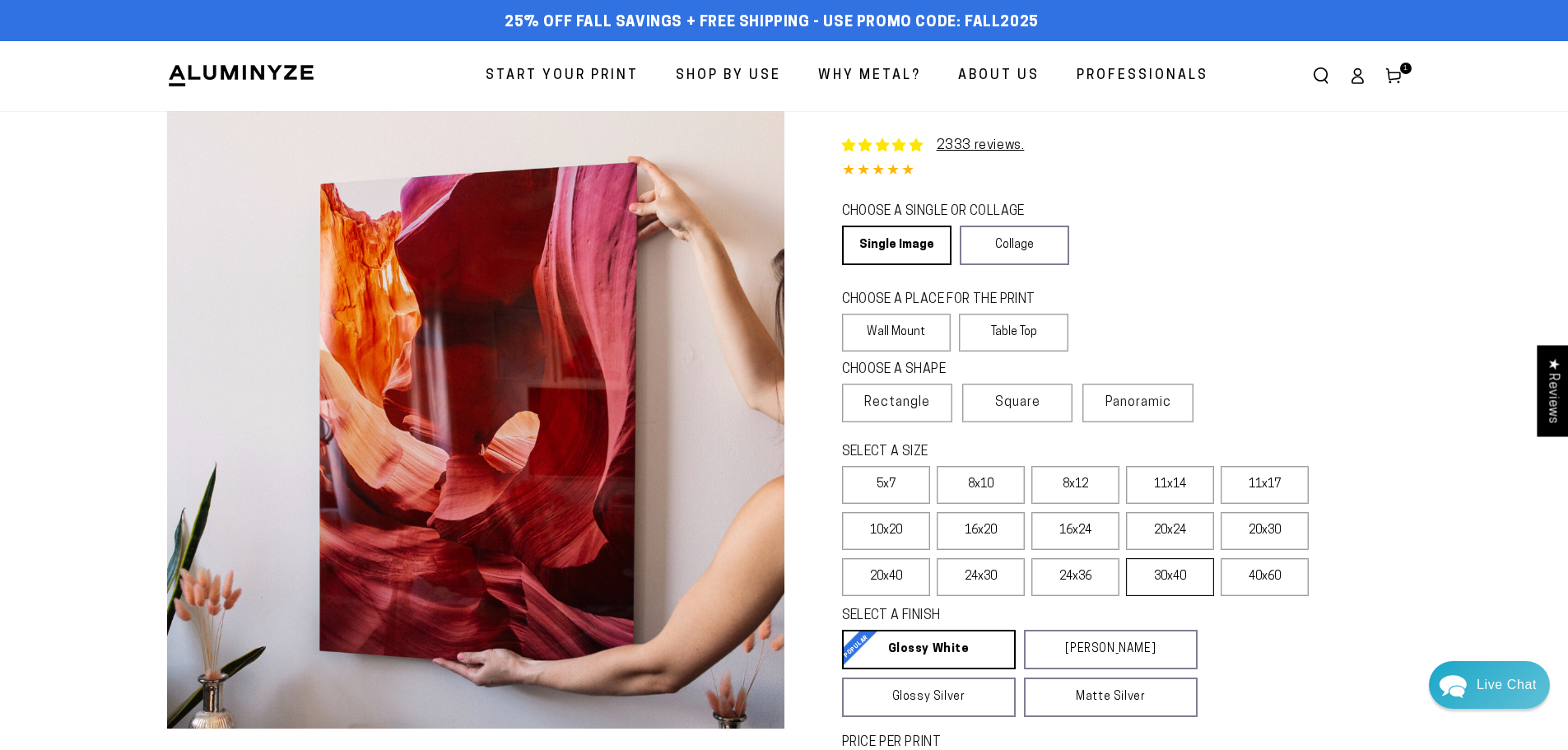
click at [1157, 583] on label "30x40" at bounding box center [1170, 576] width 88 height 37
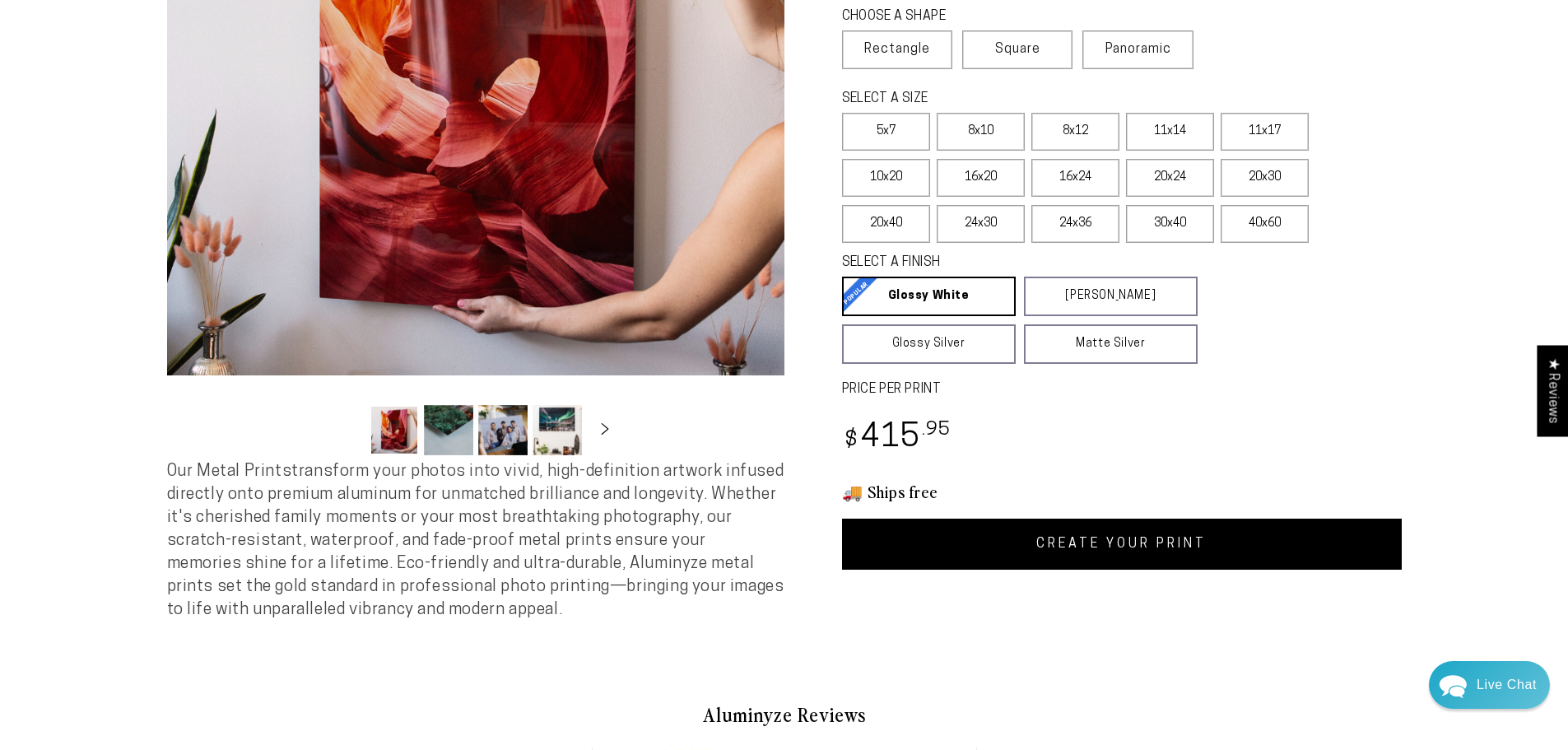
scroll to position [411, 0]
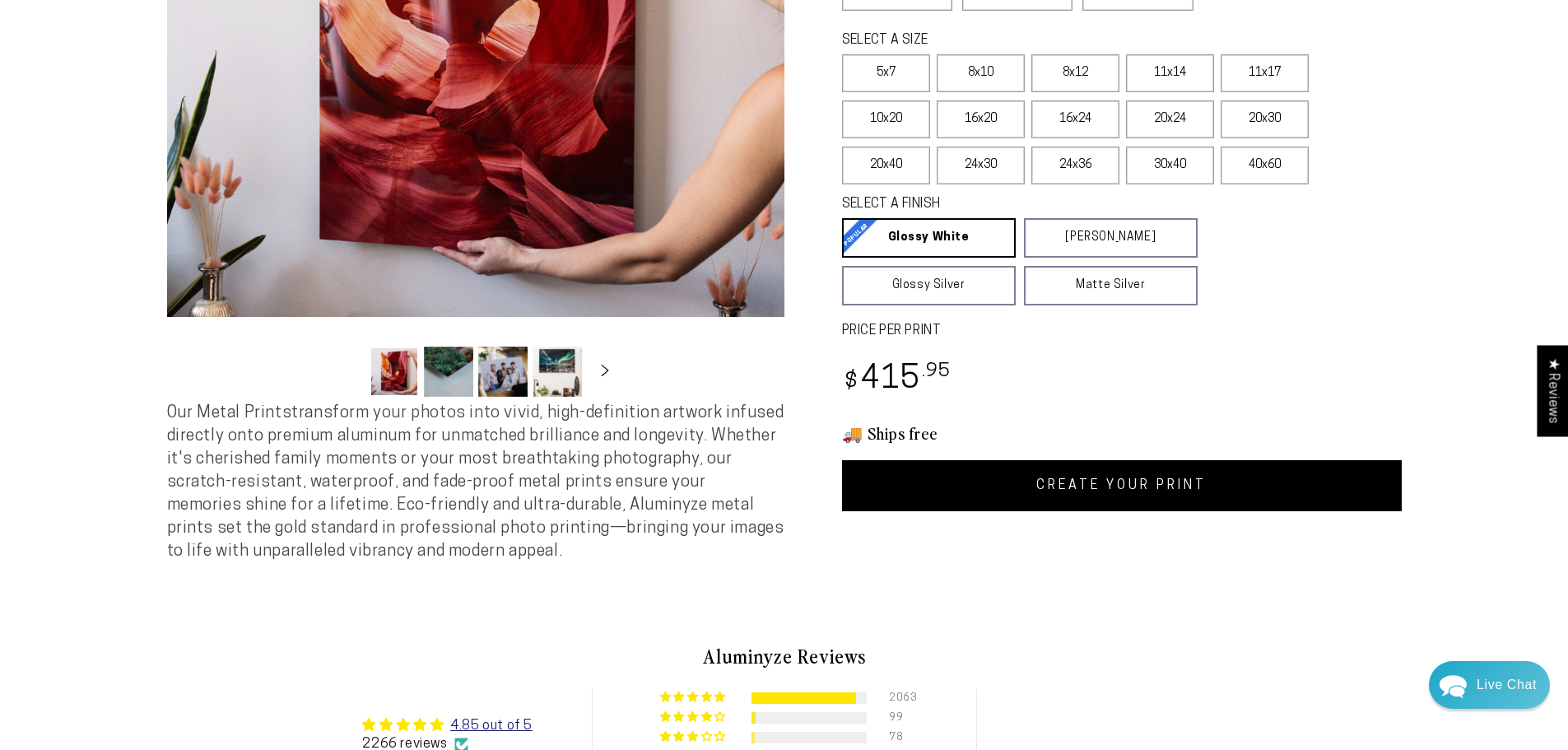
click at [1078, 487] on link "CREATE YOUR PRINT" at bounding box center [1121, 485] width 559 height 51
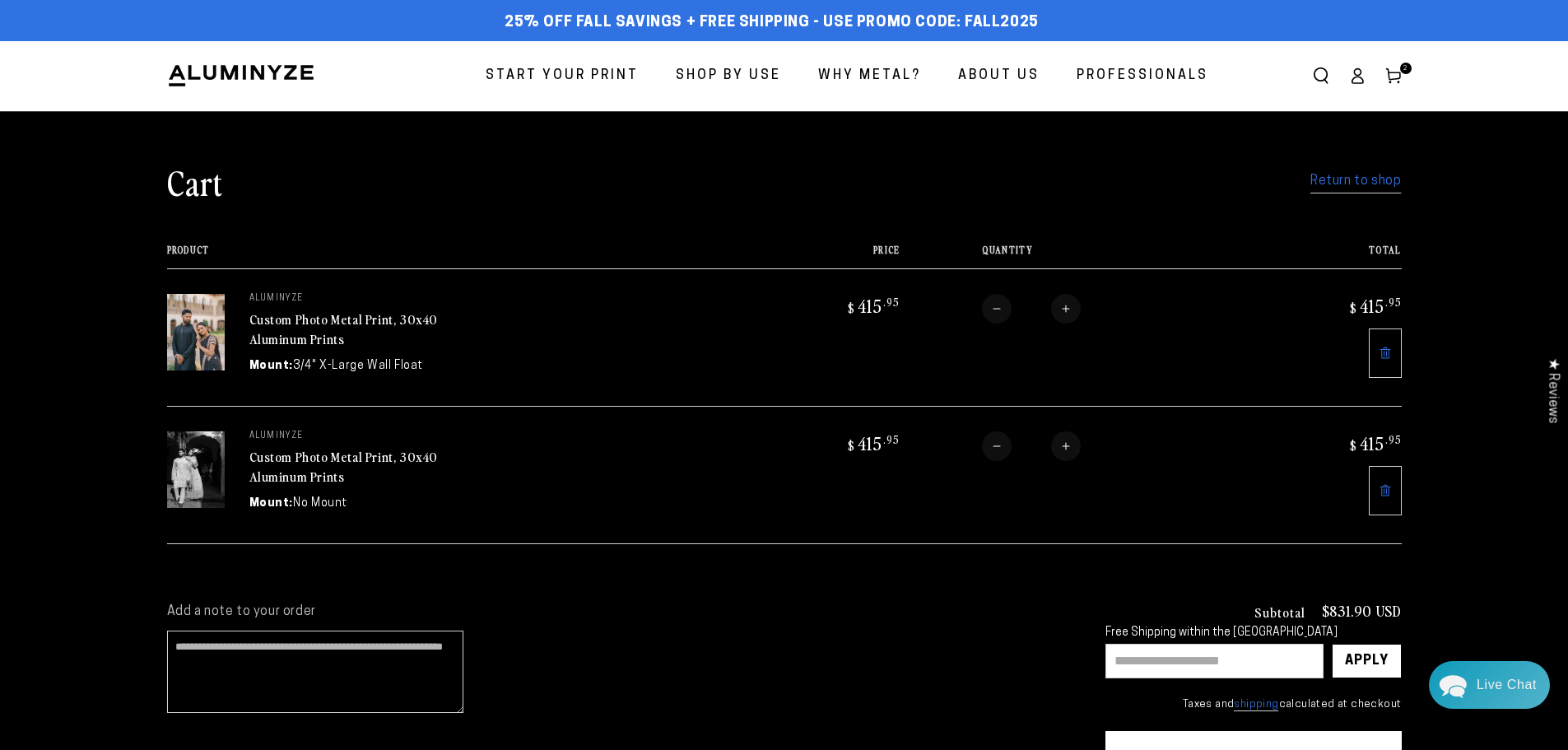
click at [589, 67] on span "Start Your Print" at bounding box center [562, 76] width 153 height 24
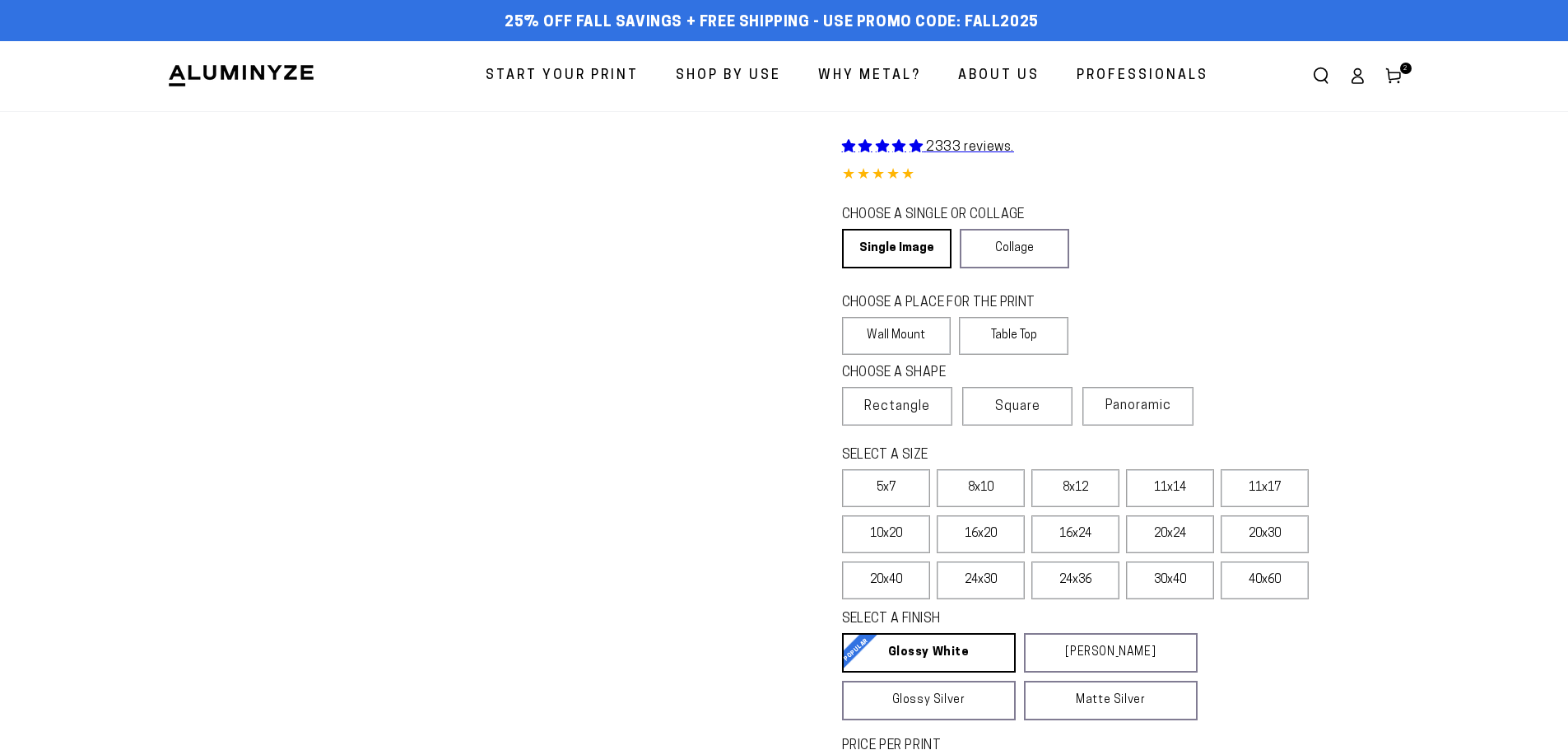
select select "**********"
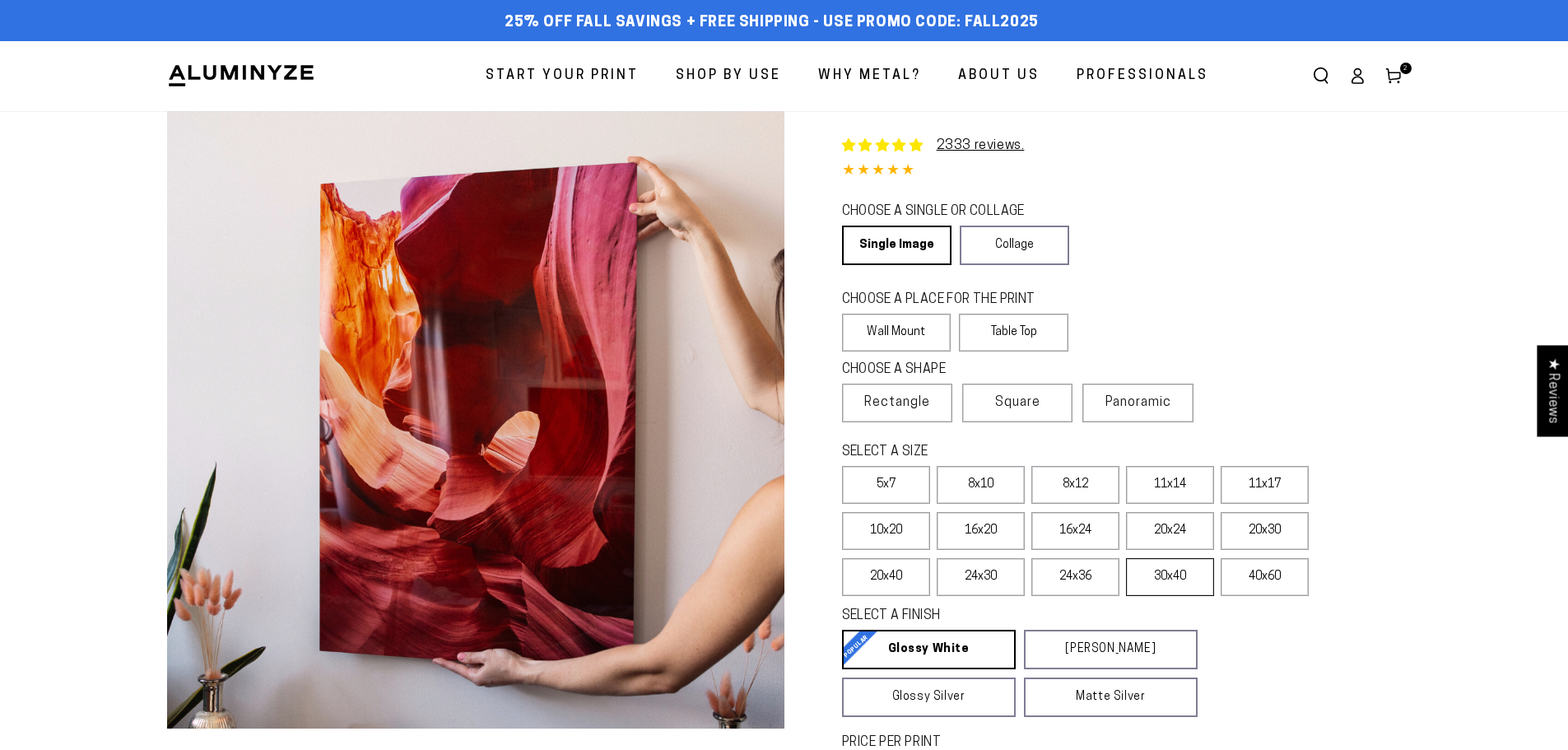
click at [1161, 574] on label "30x40" at bounding box center [1170, 576] width 88 height 37
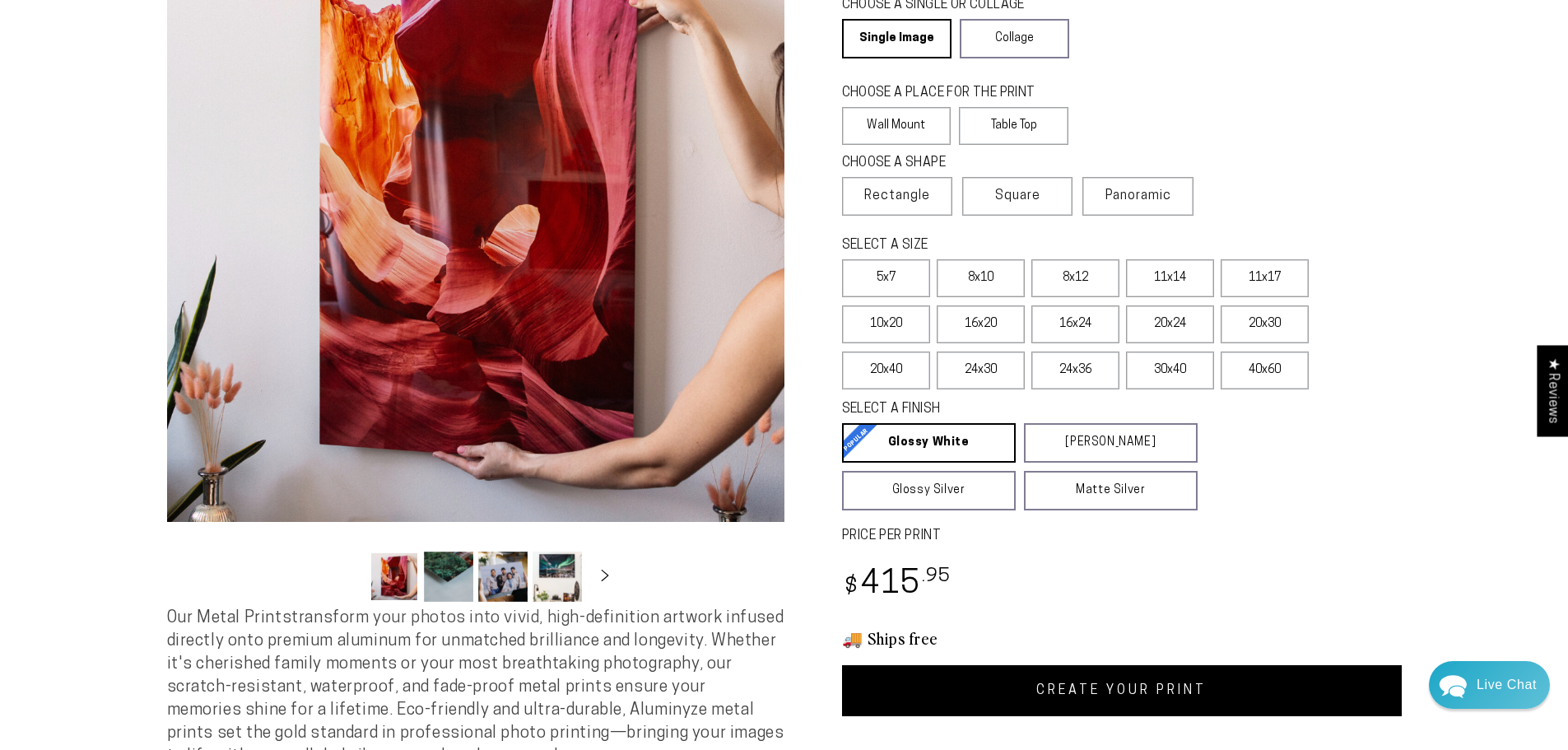
scroll to position [411, 0]
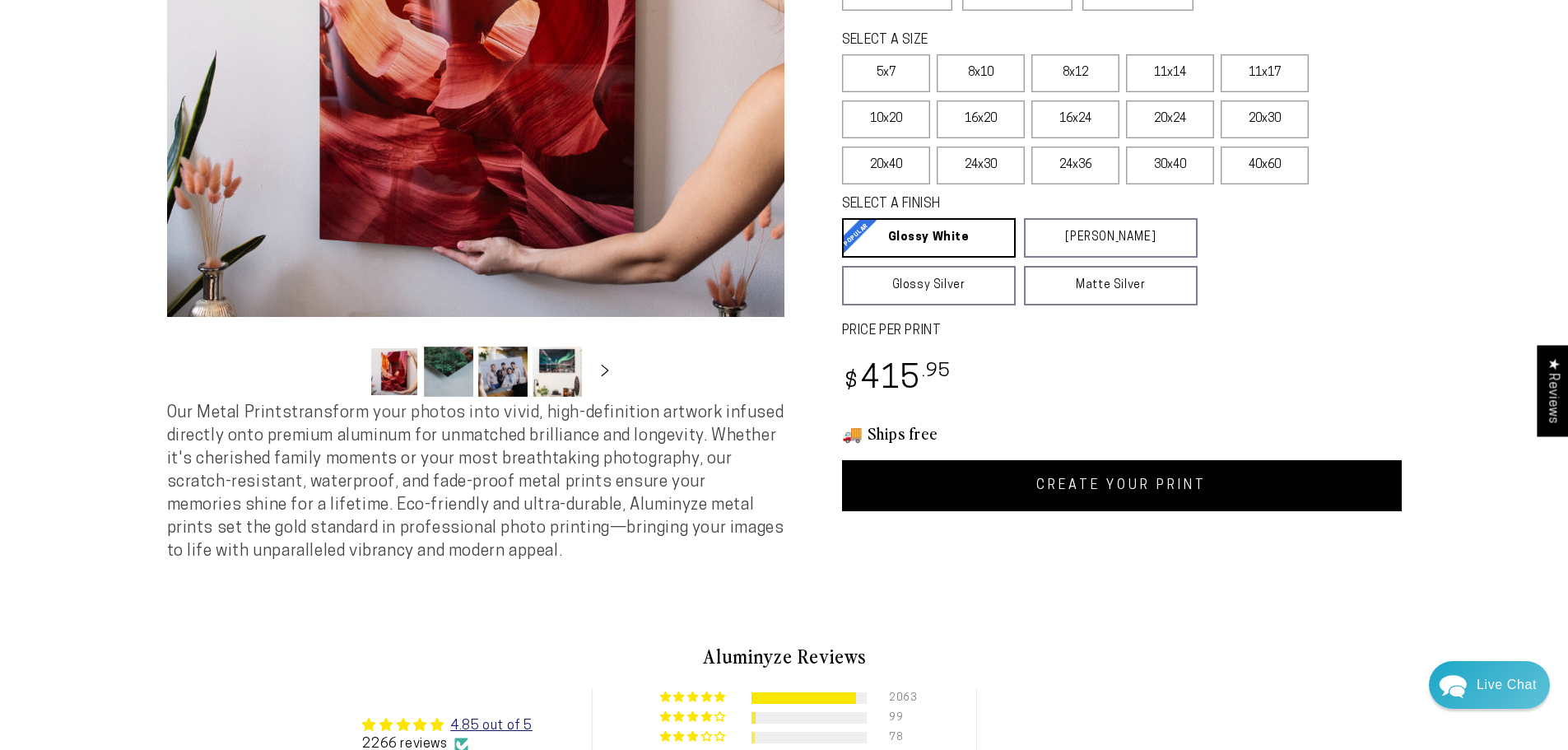
click at [1059, 483] on link "CREATE YOUR PRINT" at bounding box center [1121, 485] width 559 height 51
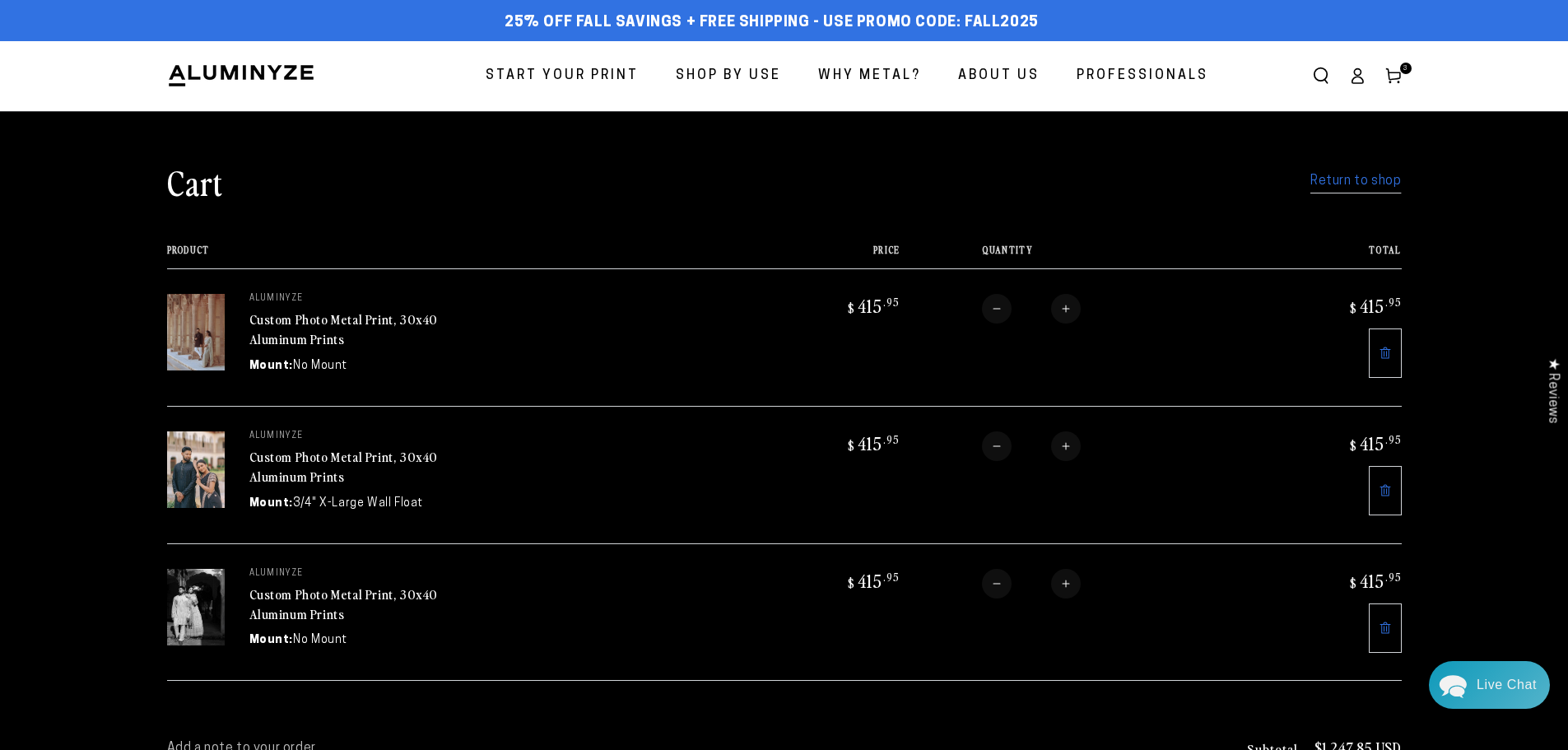
click at [359, 501] on dd "3/4" X-Large Wall Float" at bounding box center [358, 503] width 130 height 17
click at [339, 460] on link "Custom Photo Metal Print, 30x40 Aluminum Prints" at bounding box center [344, 467] width 189 height 39
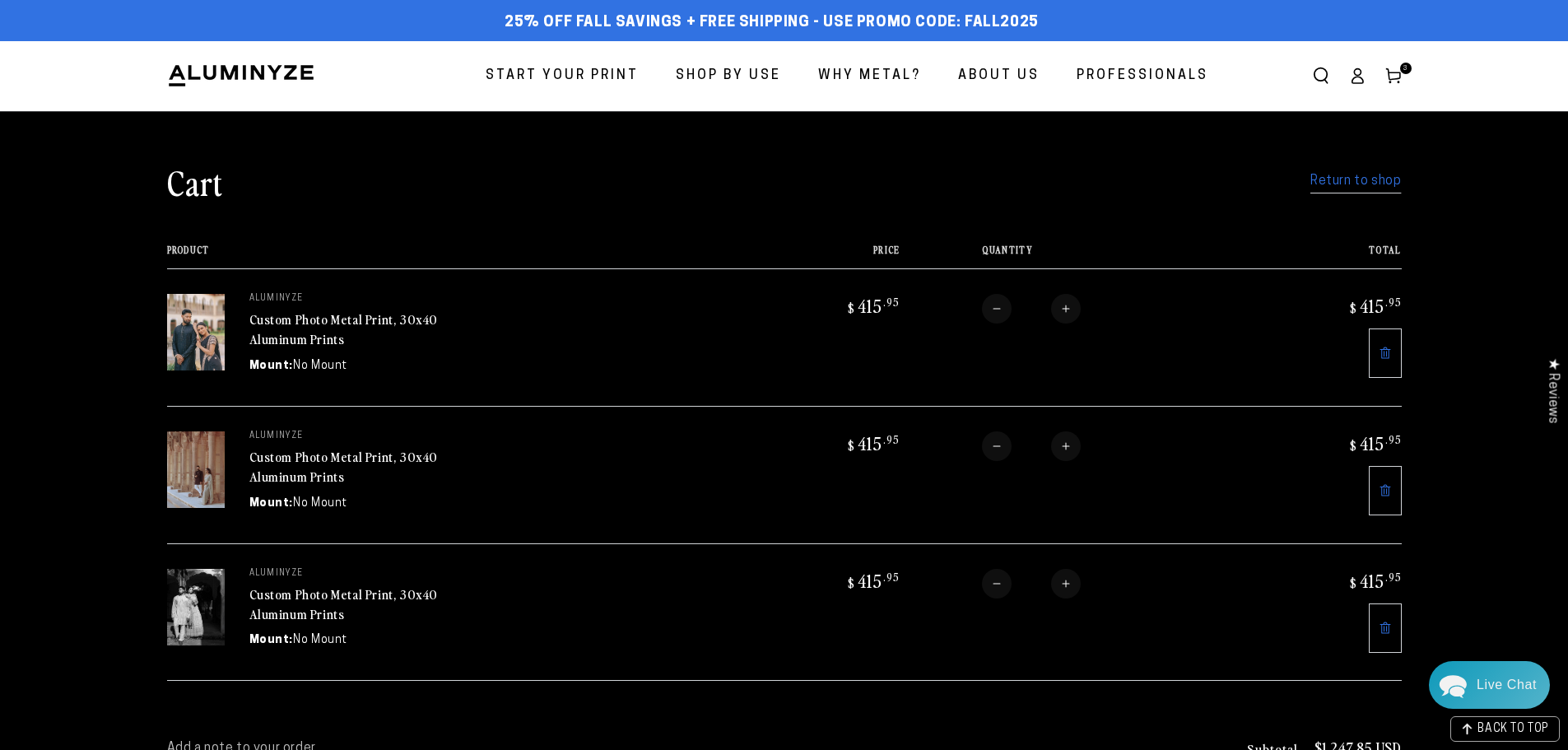
scroll to position [494, 0]
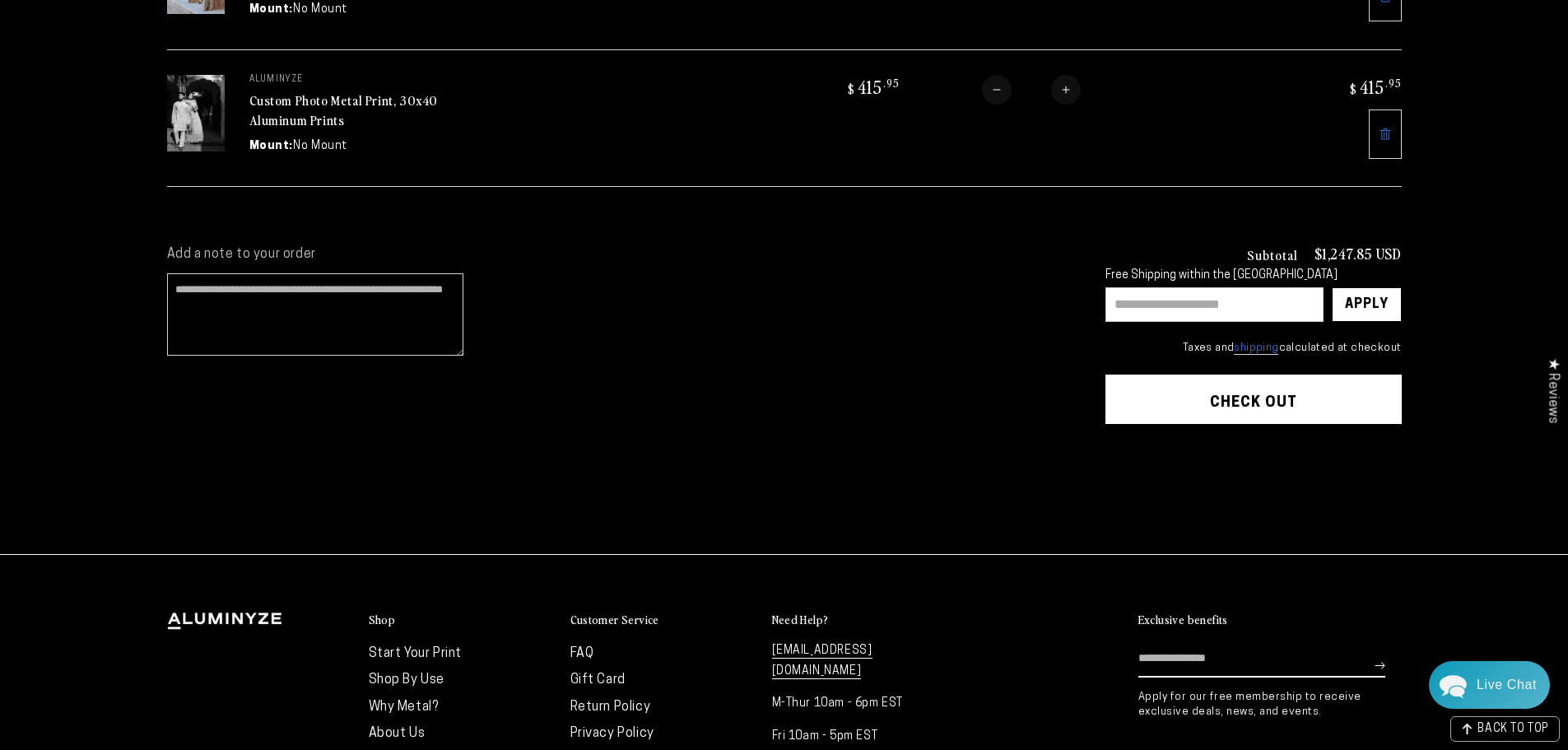
click at [1243, 299] on input "text" at bounding box center [1214, 304] width 218 height 35
type input "********"
click at [1363, 295] on div "Apply" at bounding box center [1366, 304] width 43 height 33
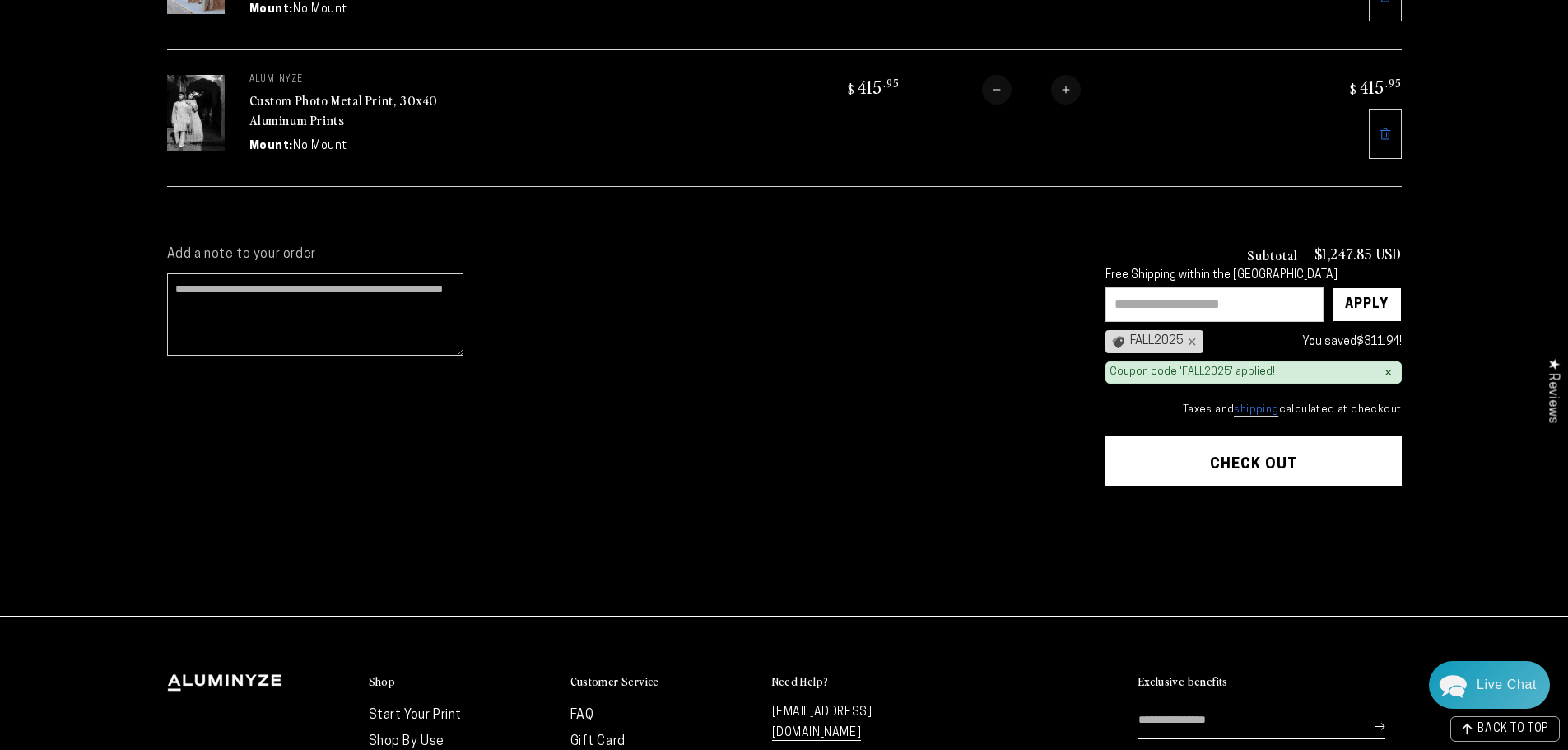
click at [1194, 446] on button "Check out" at bounding box center [1253, 461] width 296 height 49
